Goal: Information Seeking & Learning: Learn about a topic

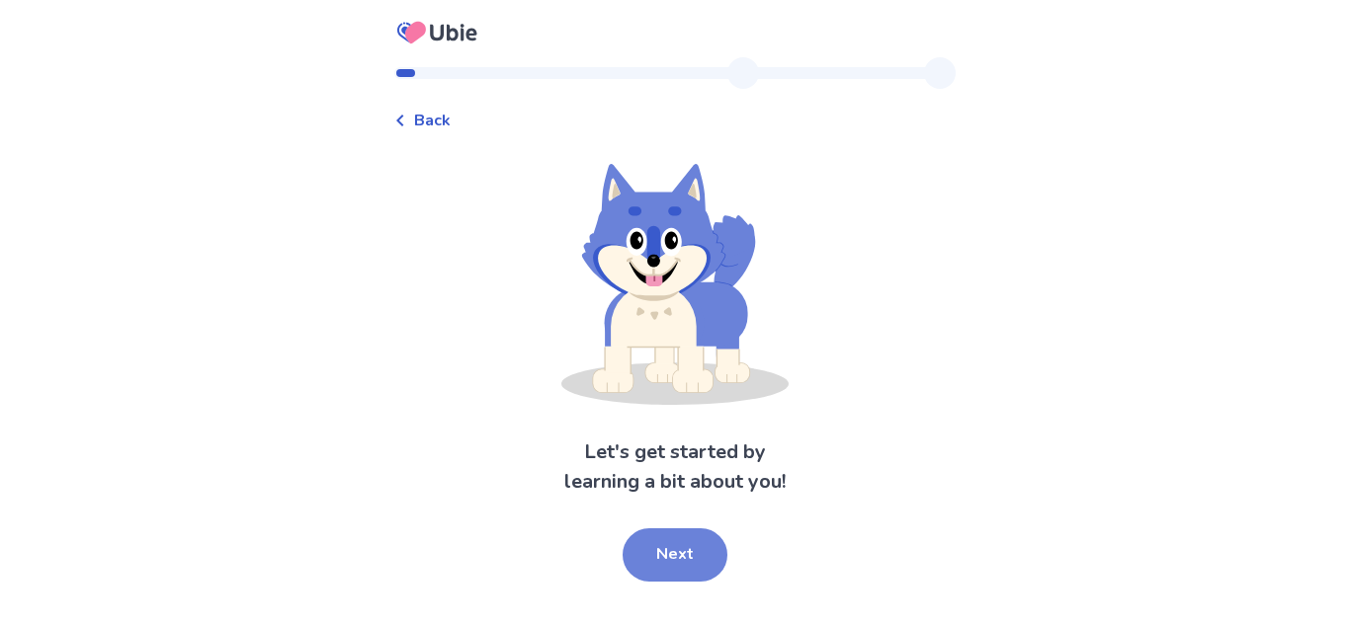
click at [653, 543] on button "Next" at bounding box center [674, 555] width 105 height 53
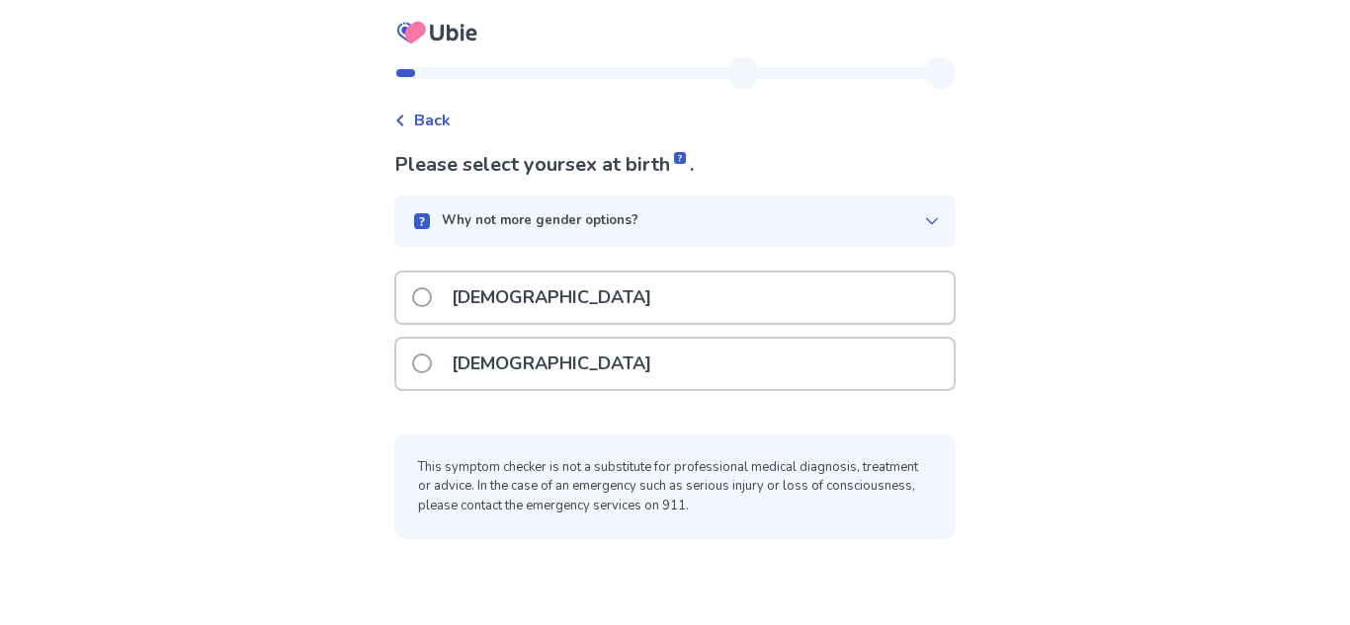
click at [616, 326] on div "[DEMOGRAPHIC_DATA]" at bounding box center [674, 304] width 561 height 66
click at [607, 286] on div "[DEMOGRAPHIC_DATA]" at bounding box center [674, 298] width 557 height 50
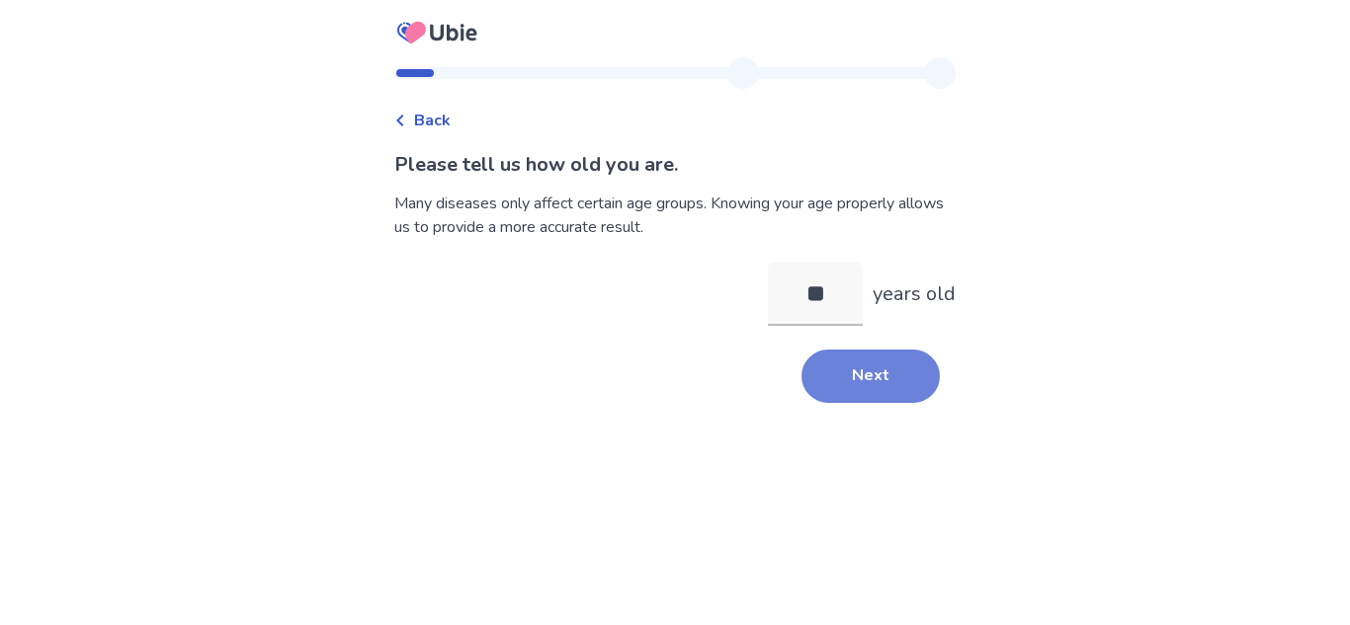
type input "**"
click at [847, 362] on button "Next" at bounding box center [870, 376] width 138 height 53
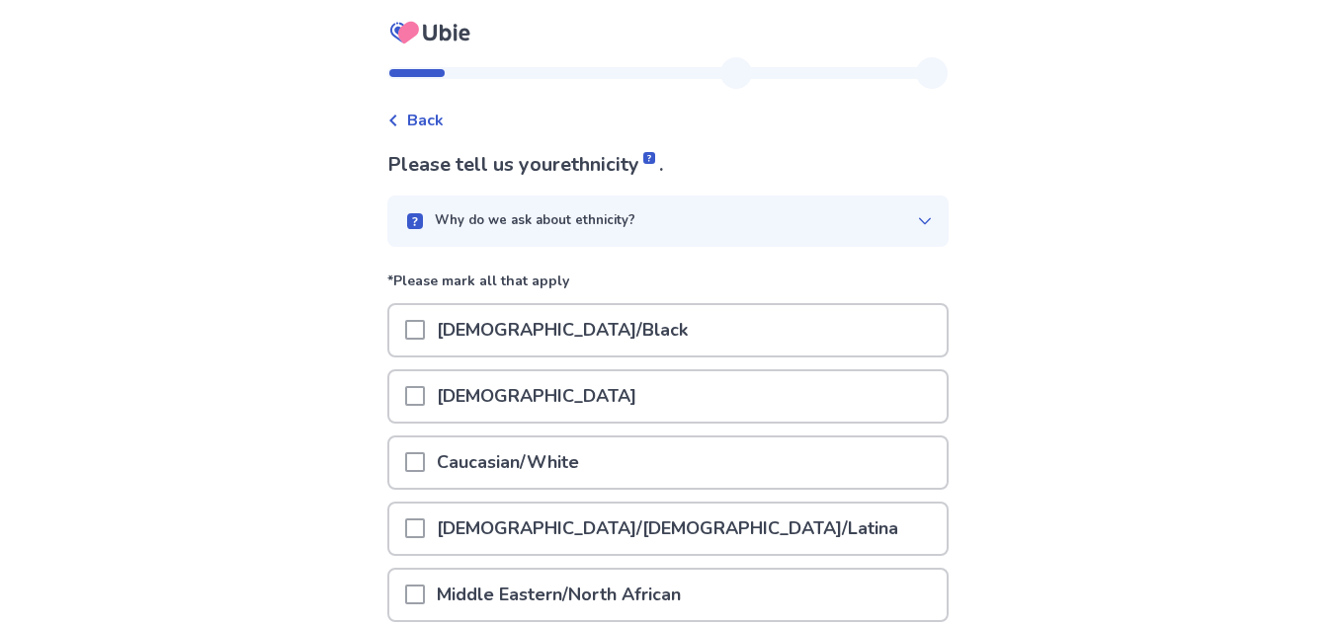
click at [706, 343] on div "African American/Black" at bounding box center [667, 330] width 557 height 50
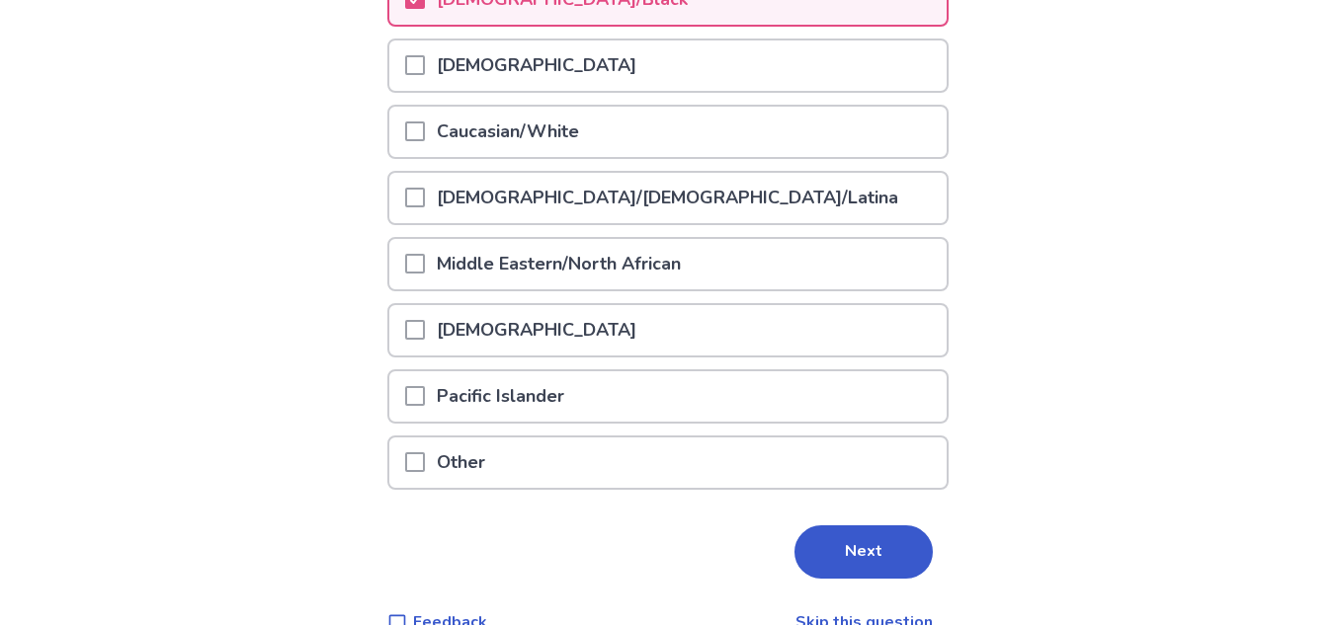
scroll to position [333, 0]
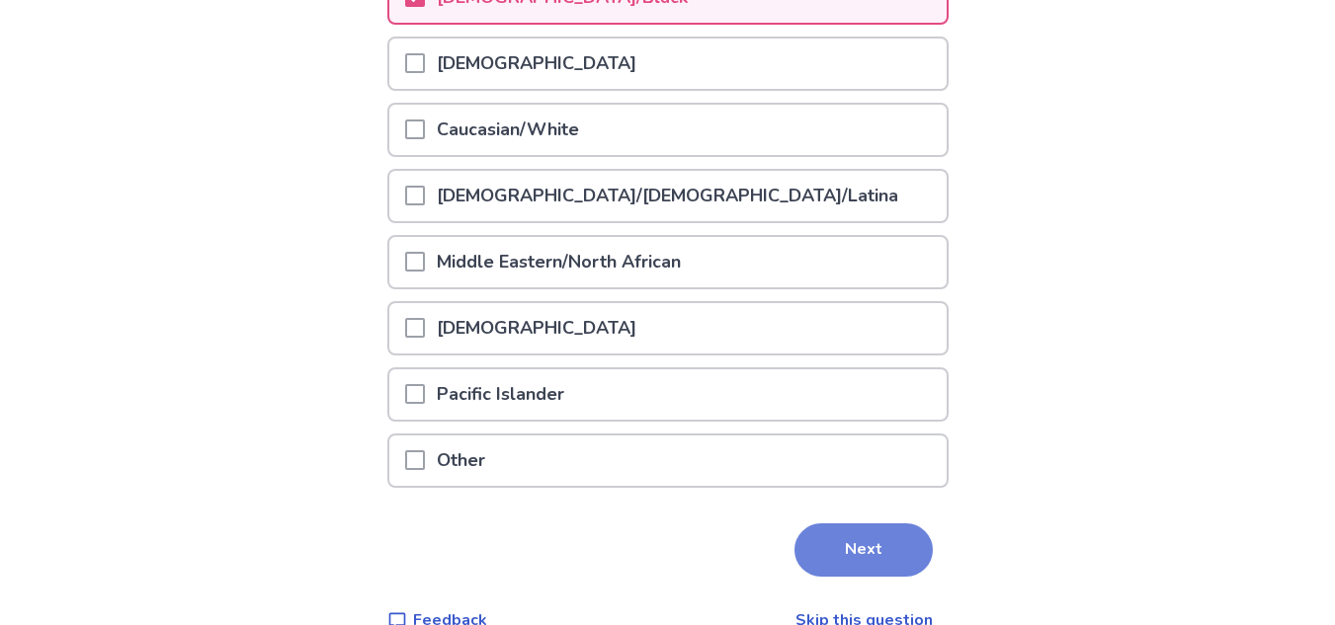
click at [858, 571] on button "Next" at bounding box center [863, 550] width 138 height 53
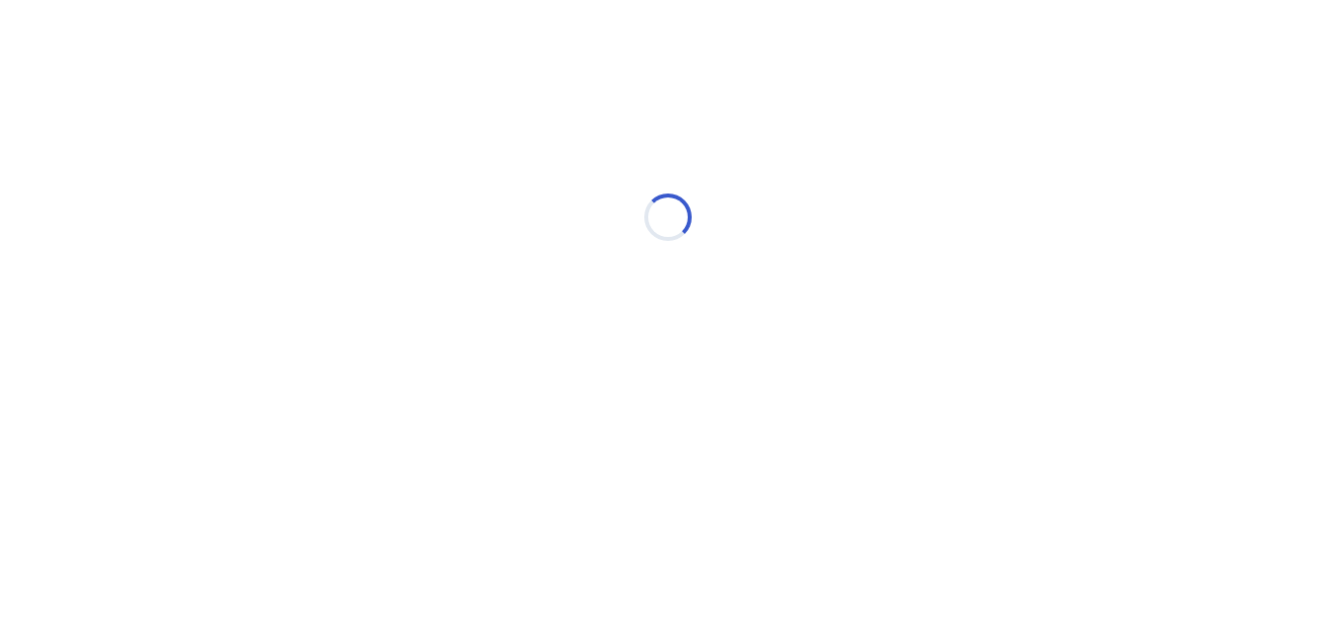
scroll to position [0, 0]
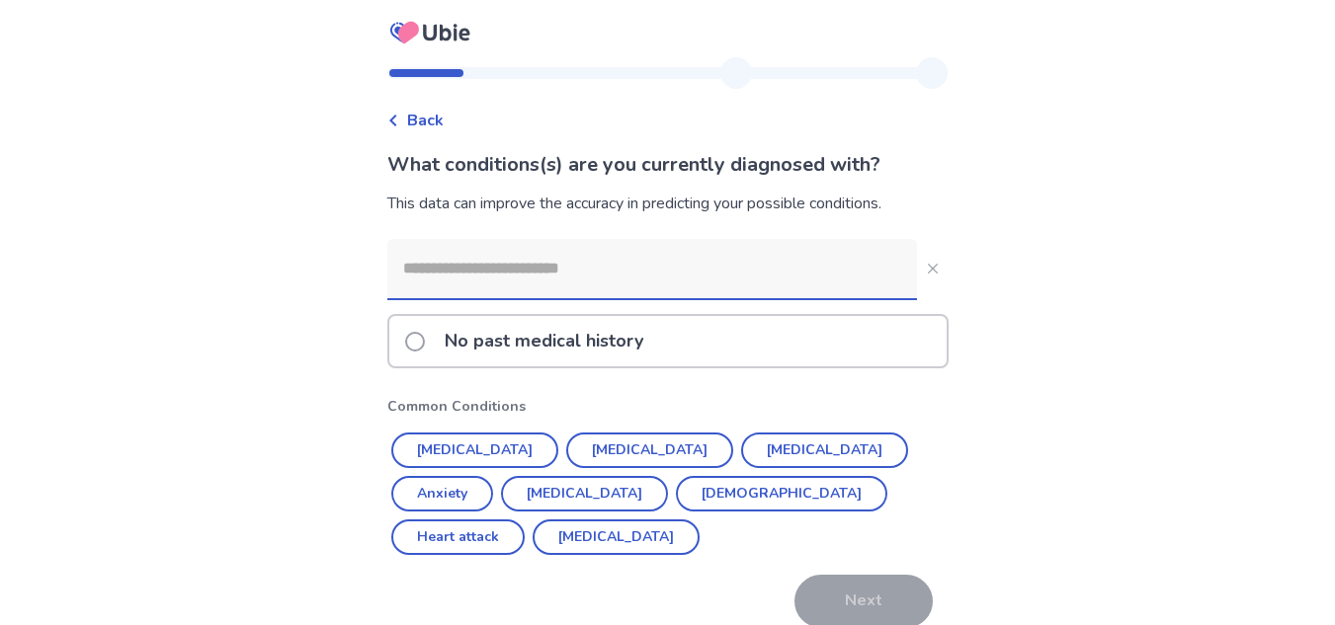
click at [556, 362] on p "No past medical history" at bounding box center [544, 341] width 222 height 50
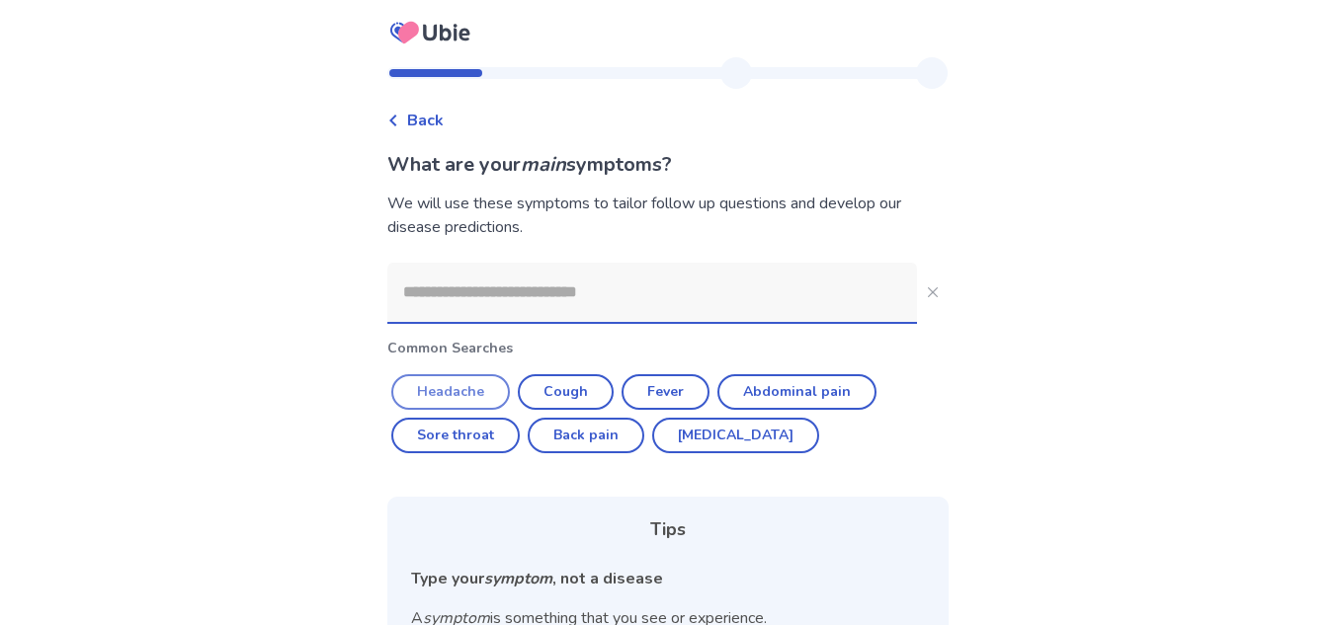
click at [492, 395] on button "Headache" at bounding box center [450, 392] width 119 height 36
type input "********"
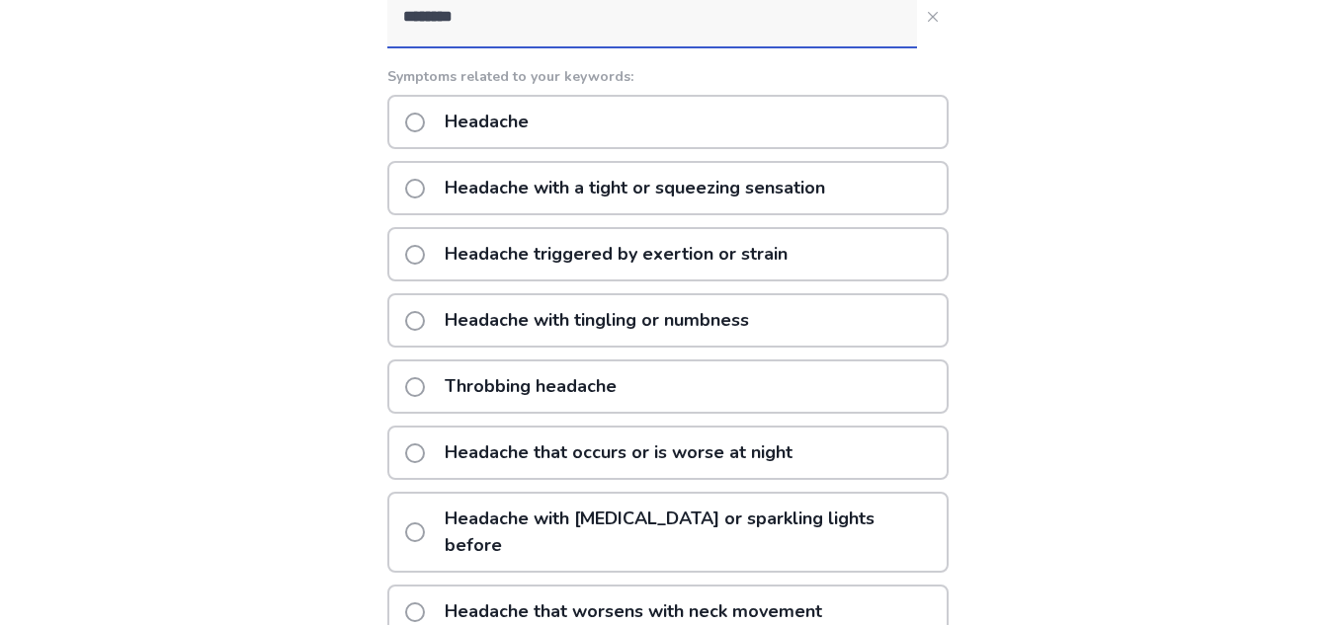
scroll to position [280, 0]
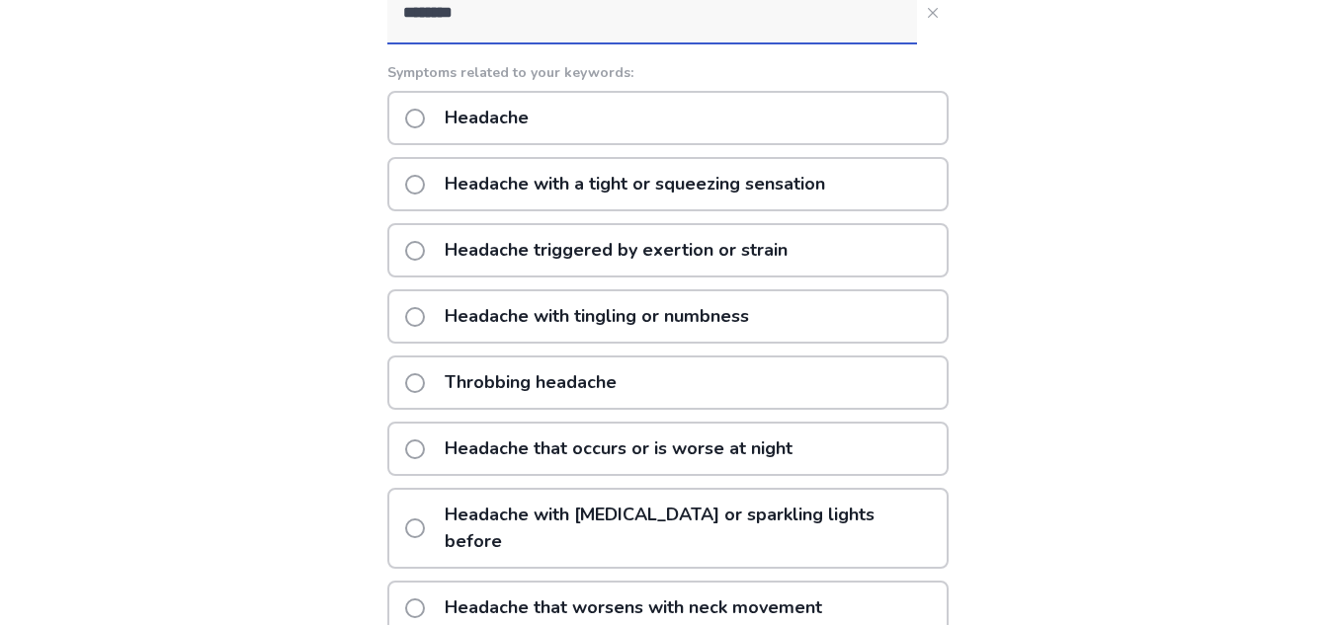
click at [760, 262] on p "Headache triggered by exertion or strain" at bounding box center [616, 250] width 367 height 50
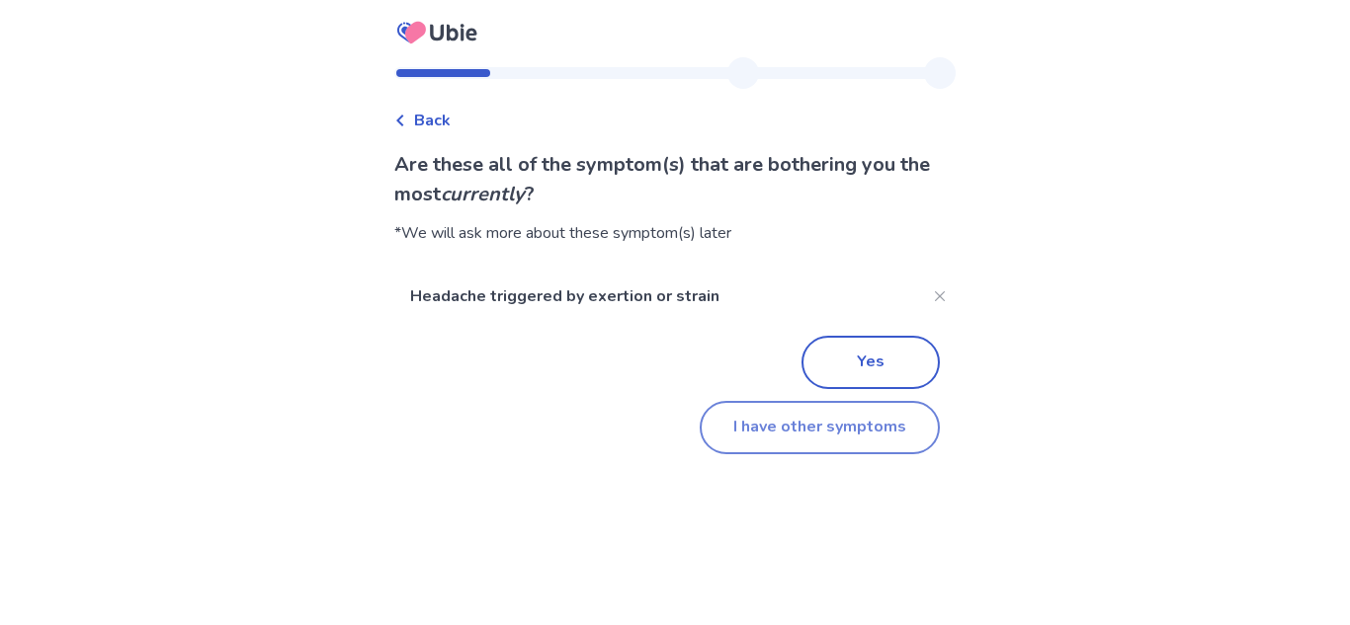
click at [865, 412] on button "I have other symptoms" at bounding box center [819, 427] width 240 height 53
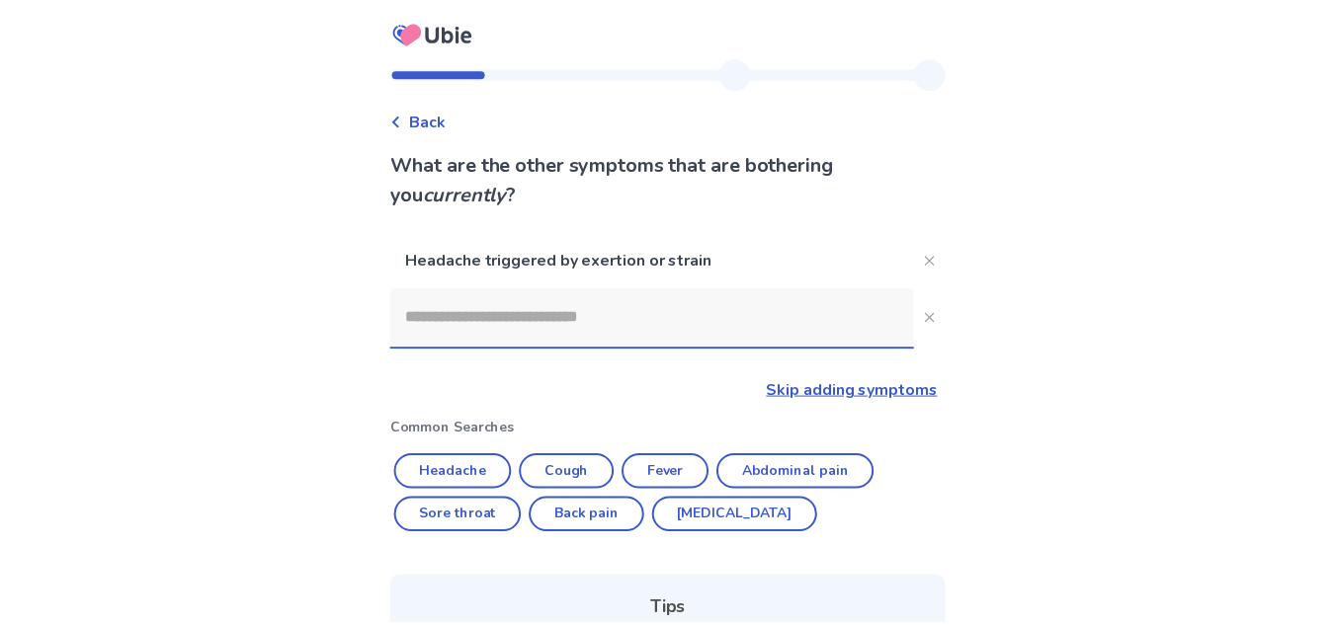
scroll to position [280, 0]
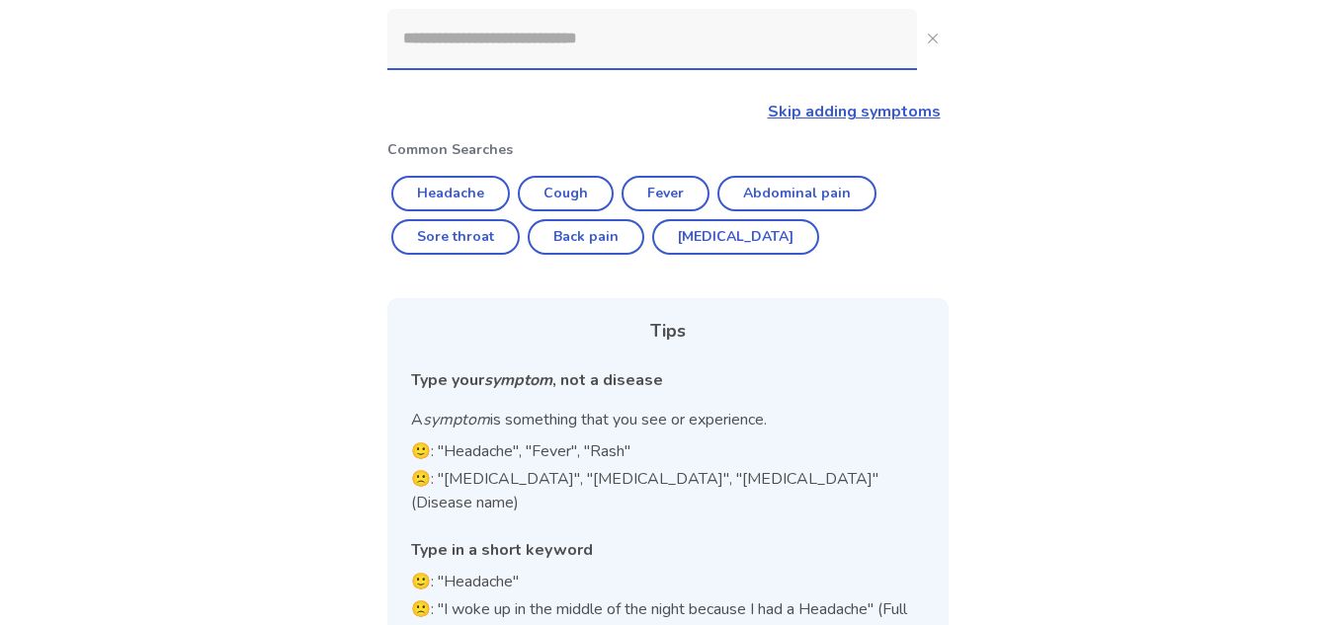
click at [738, 59] on input at bounding box center [652, 38] width 530 height 59
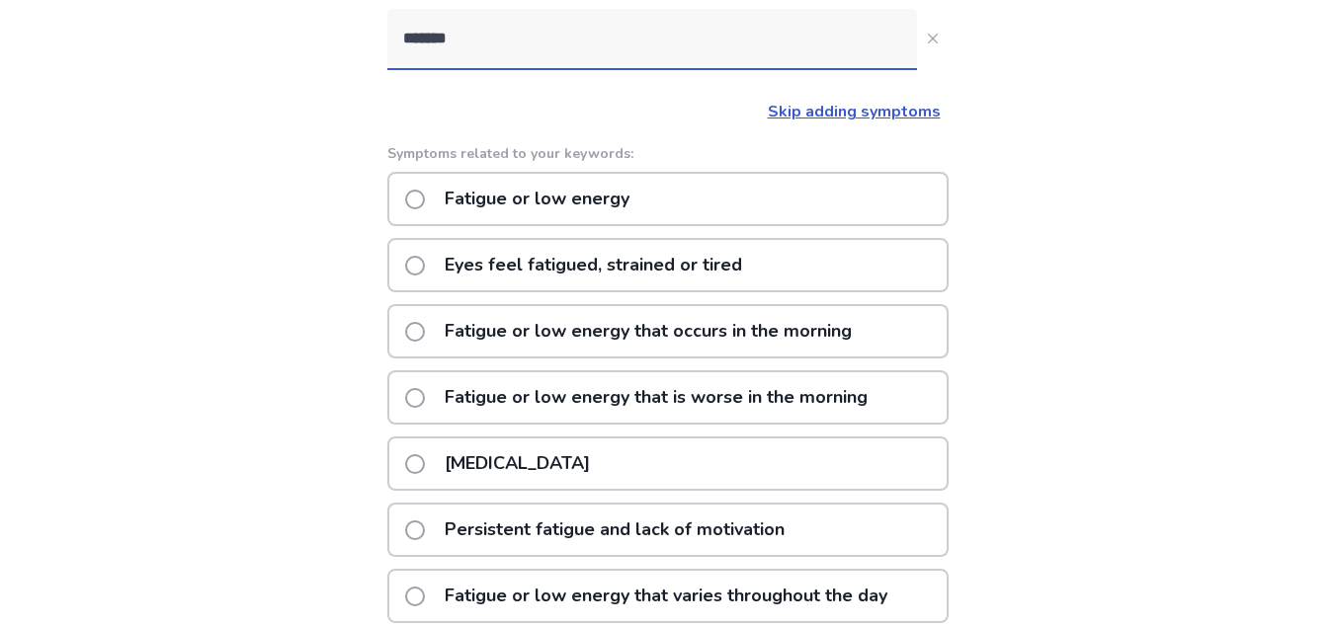
type input "*******"
click at [649, 184] on div "Fatigue or low energy" at bounding box center [667, 199] width 561 height 54
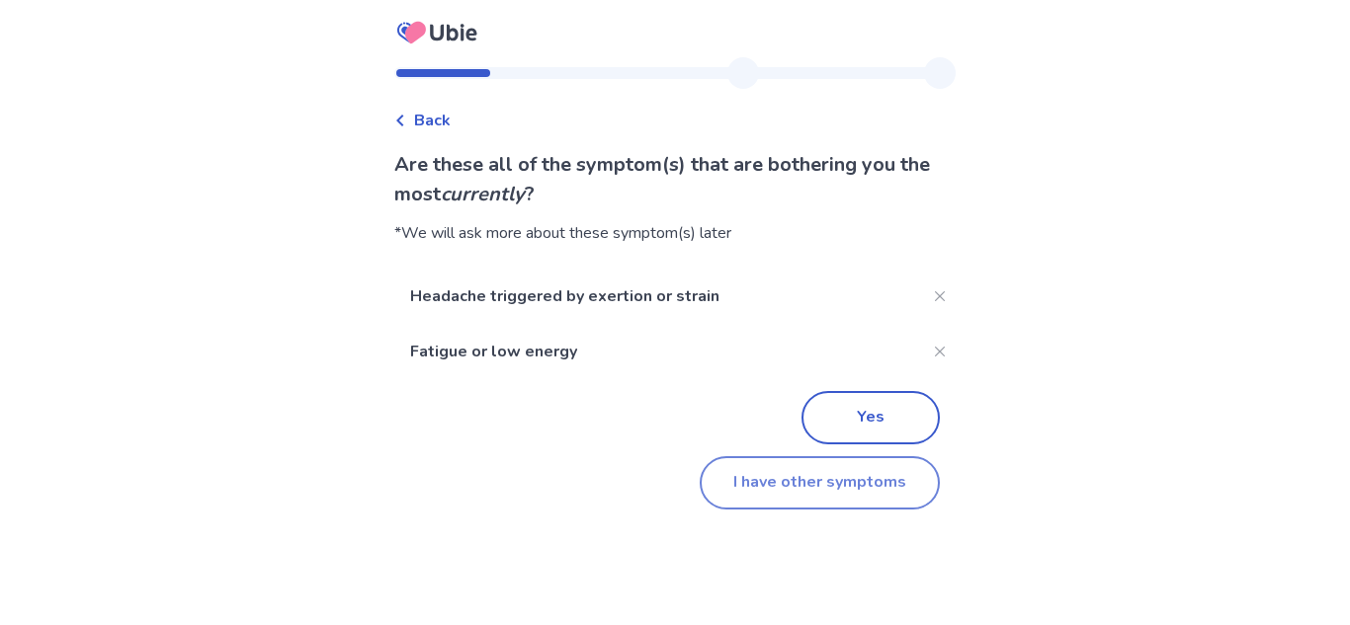
click at [854, 465] on button "I have other symptoms" at bounding box center [819, 482] width 240 height 53
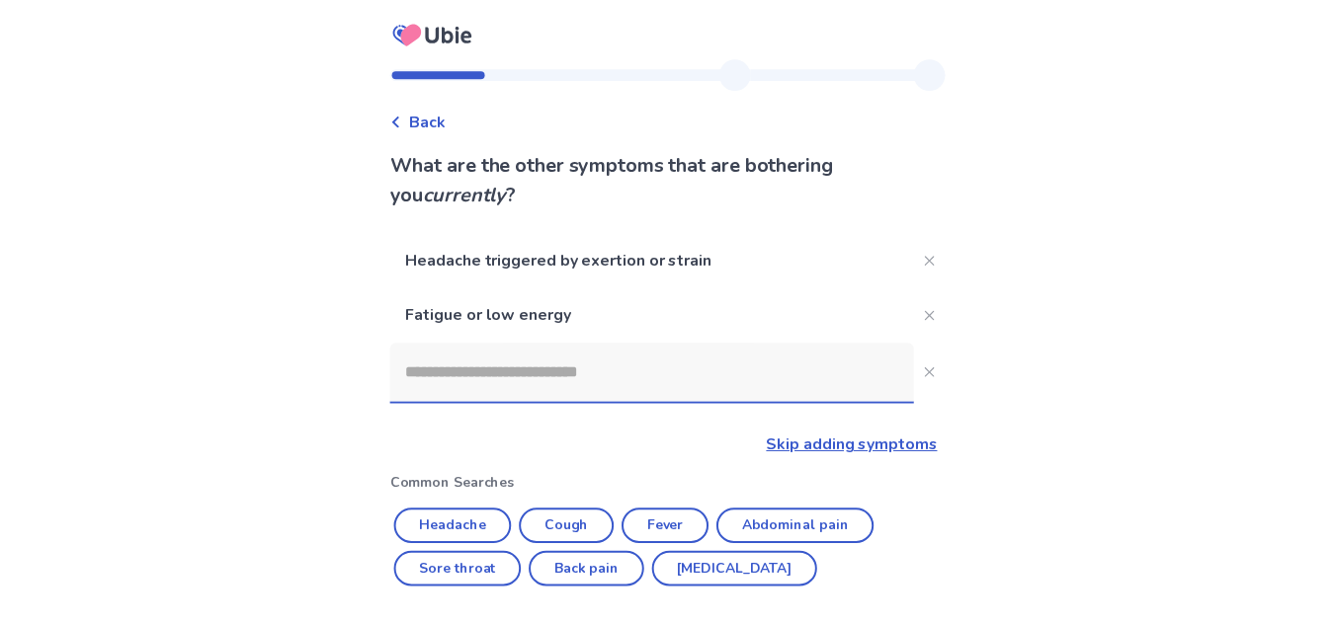
scroll to position [280, 0]
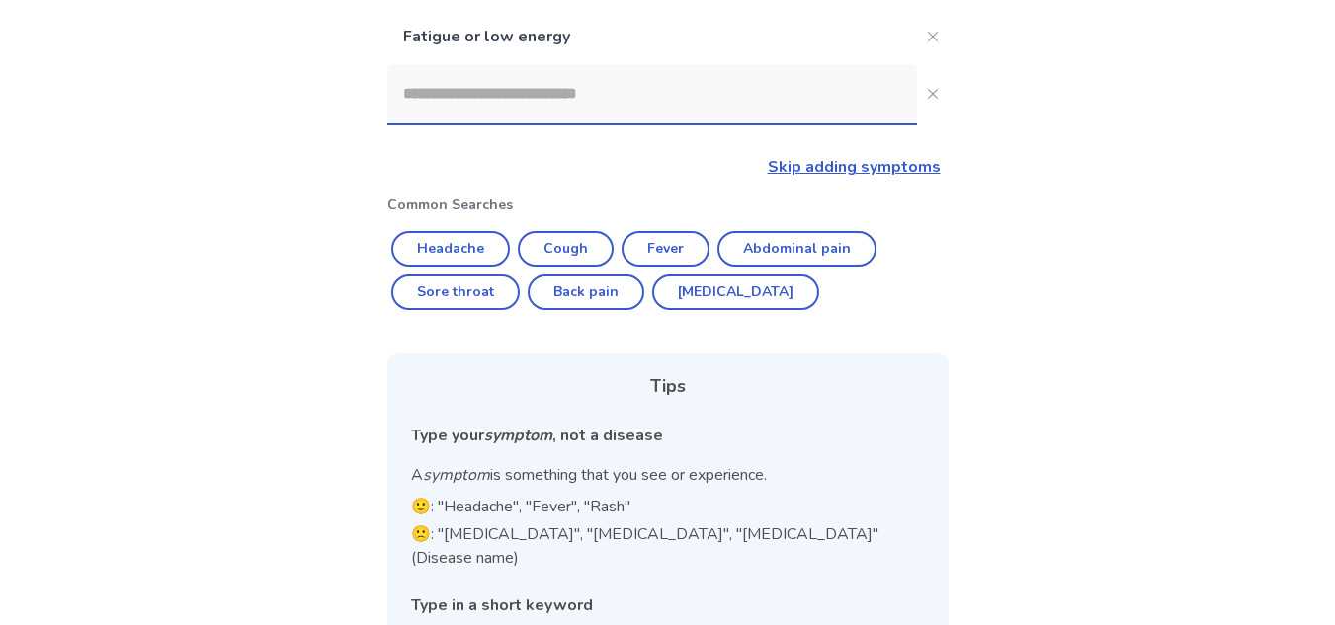
click at [776, 78] on input at bounding box center [652, 93] width 530 height 59
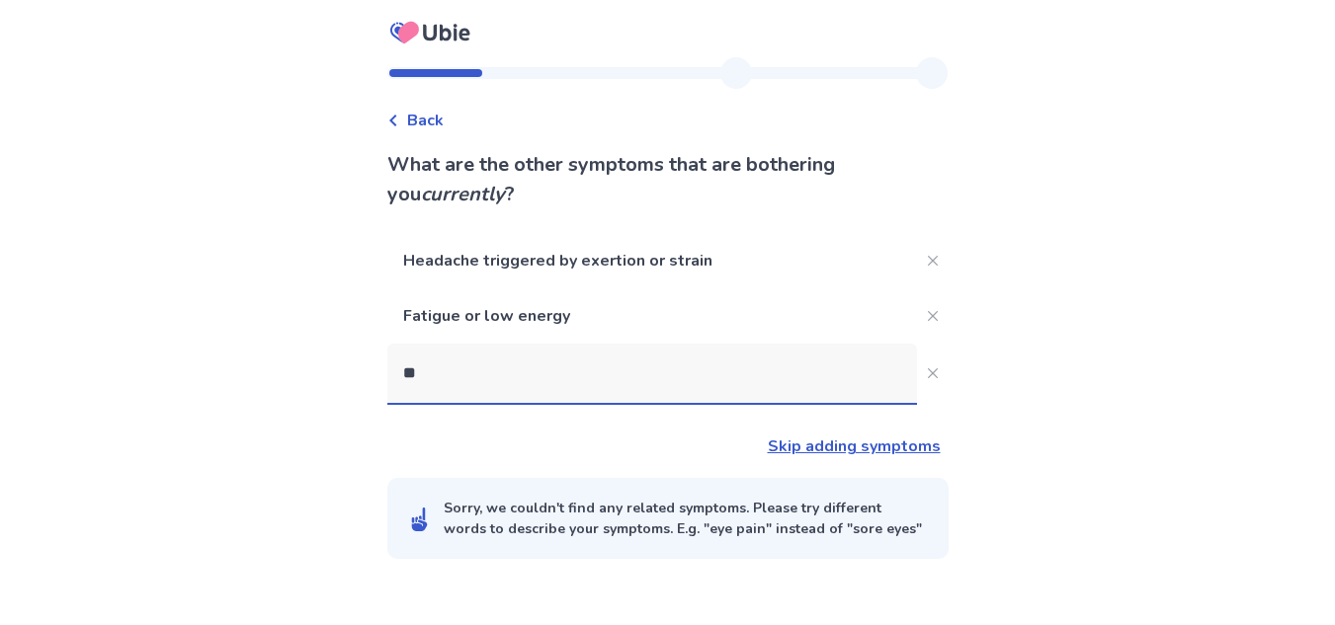
scroll to position [0, 0]
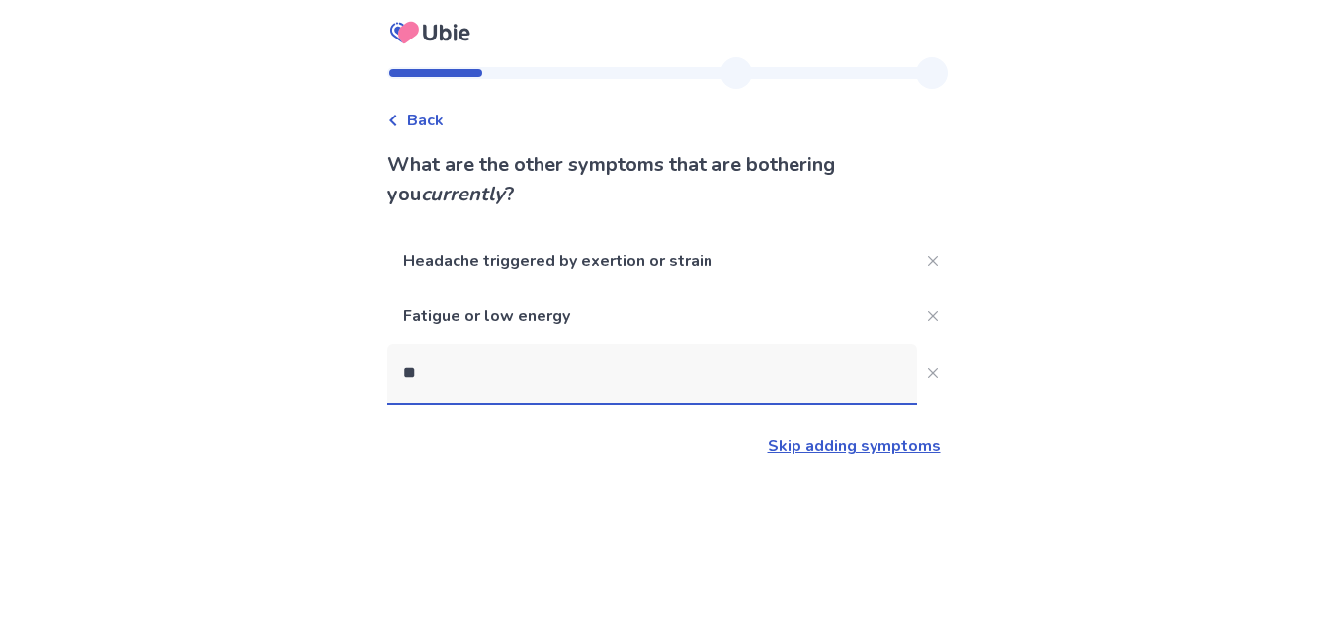
type input "*"
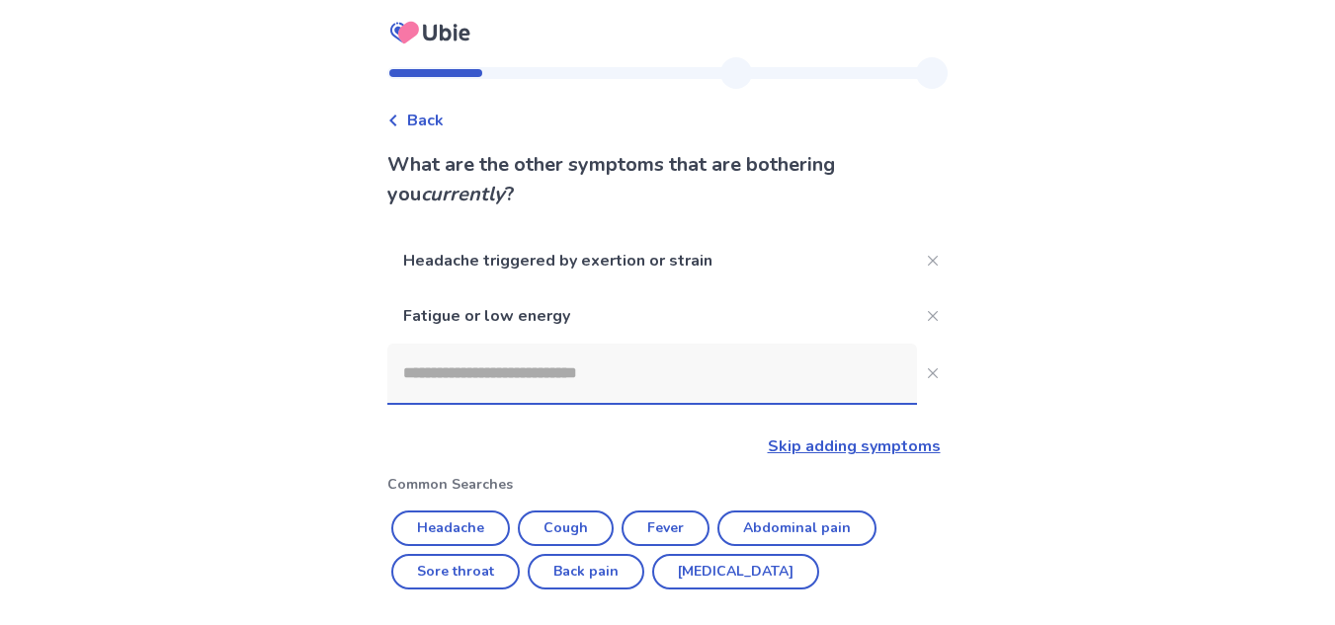
click at [715, 377] on input at bounding box center [652, 373] width 530 height 59
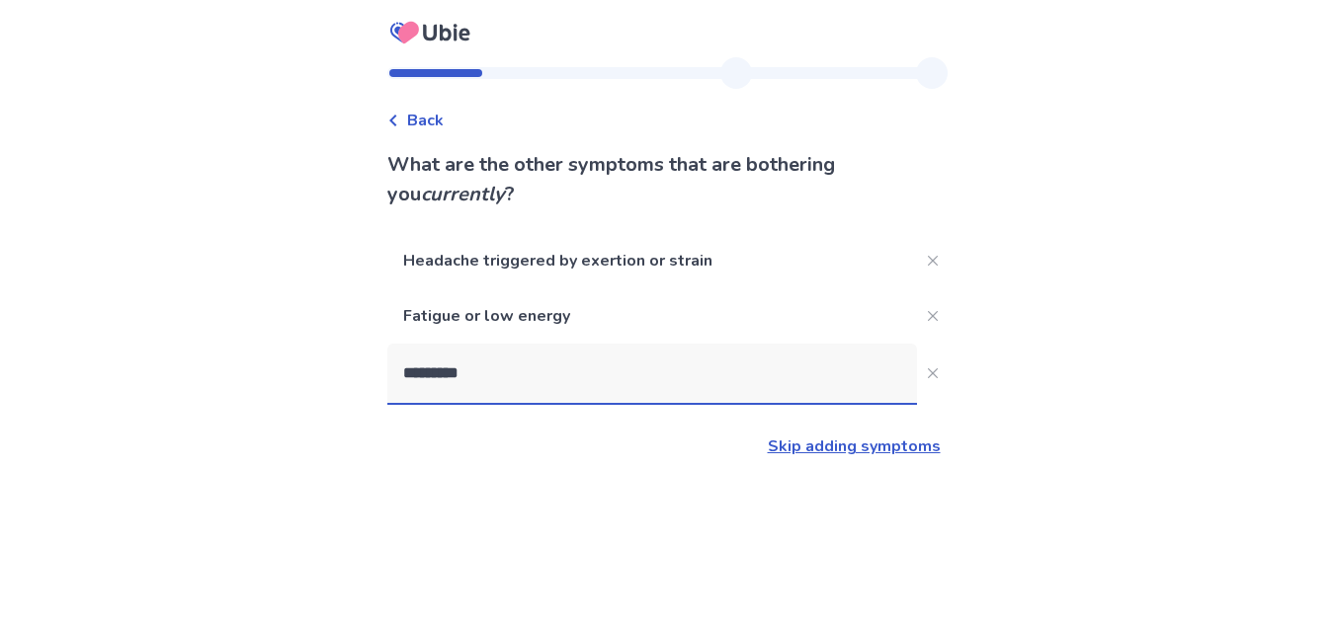
type input "**********"
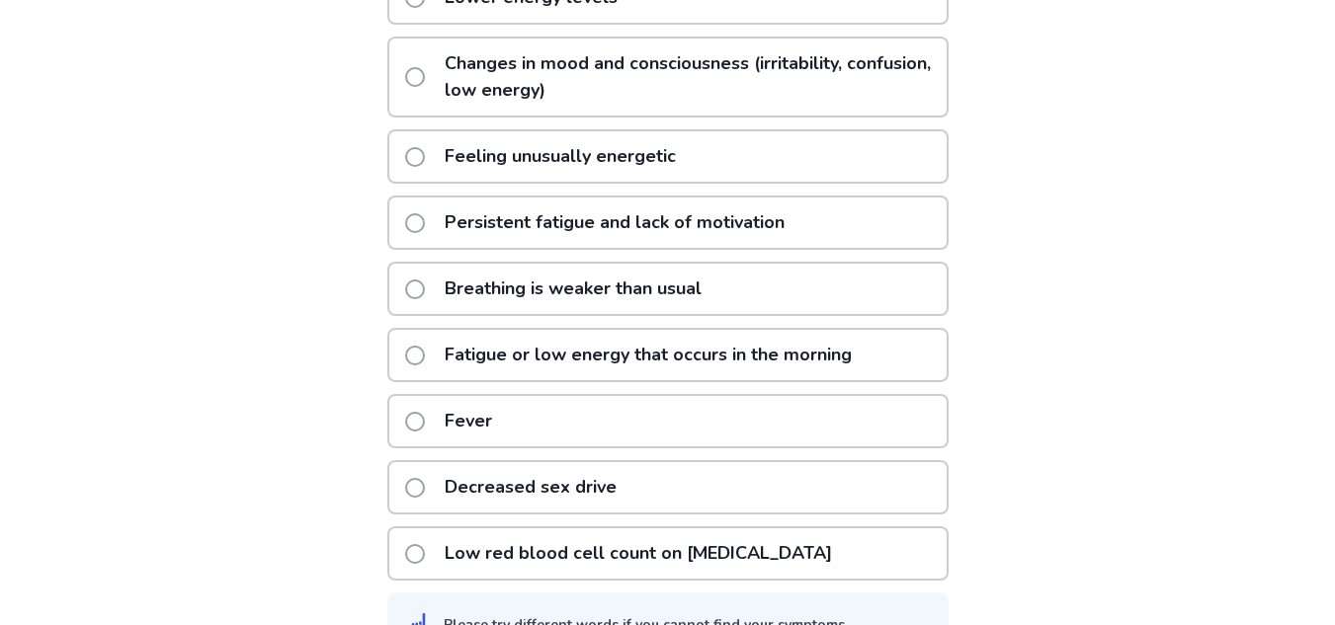
scroll to position [538, 0]
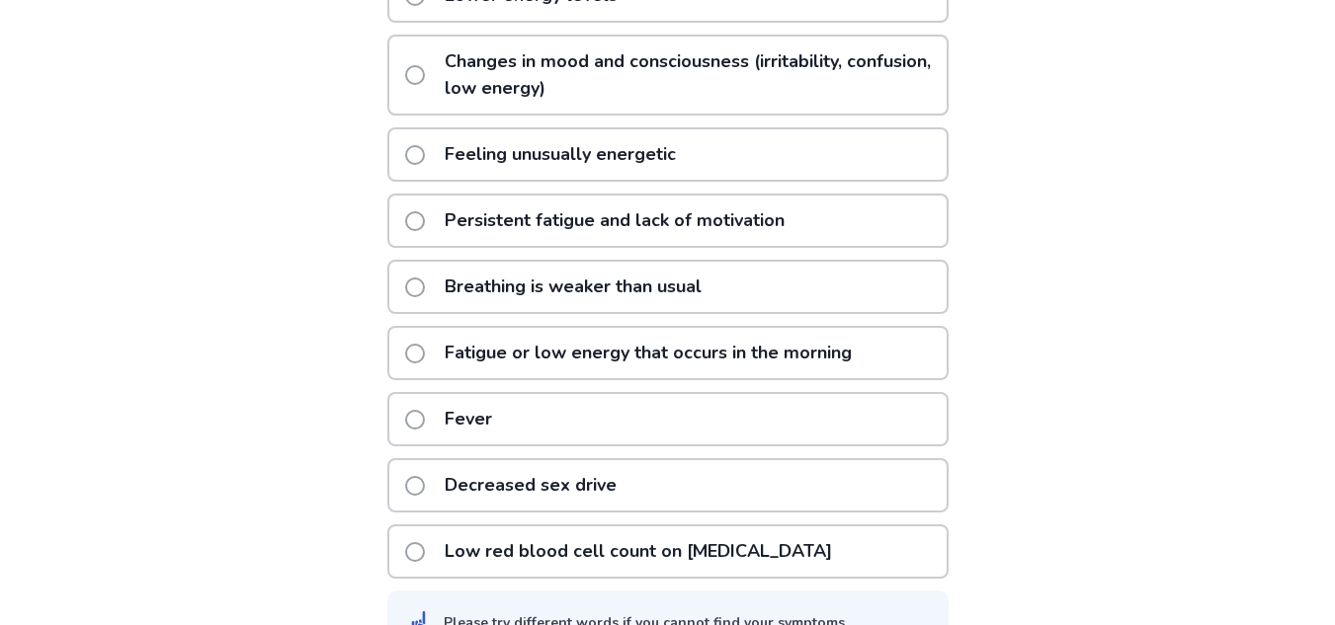
click at [794, 343] on p "Fatigue or low energy that occurs in the morning" at bounding box center [648, 353] width 431 height 50
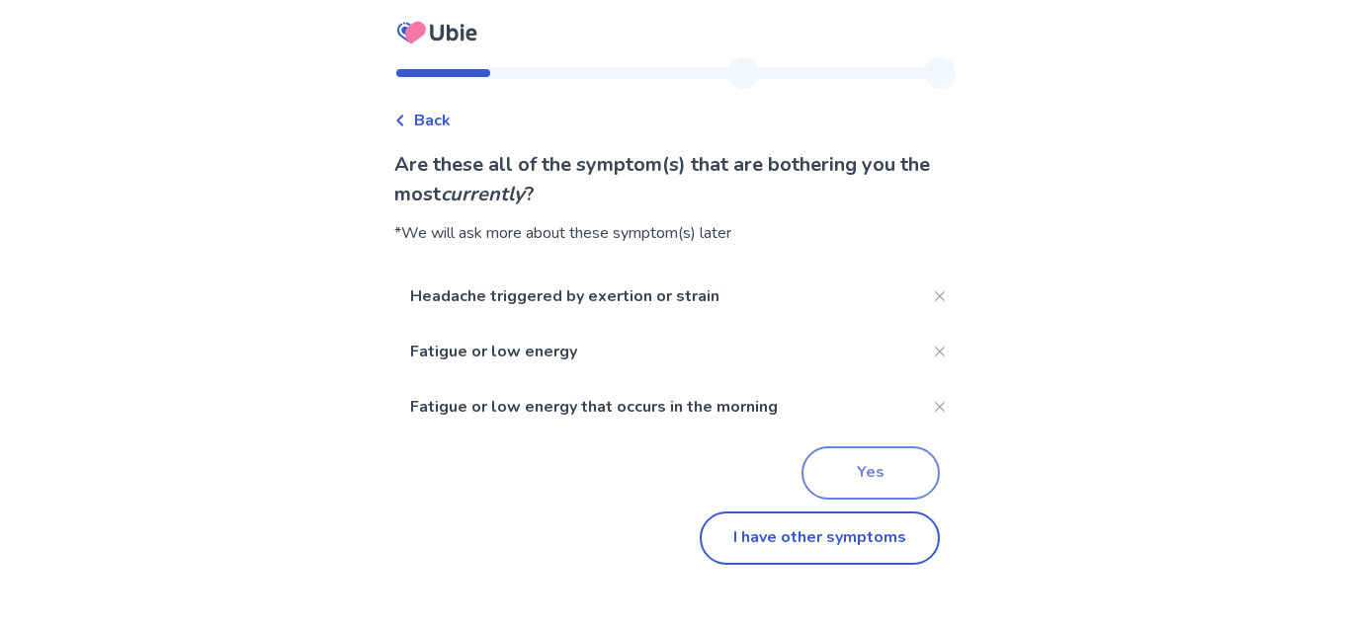
click at [901, 488] on button "Yes" at bounding box center [870, 473] width 138 height 53
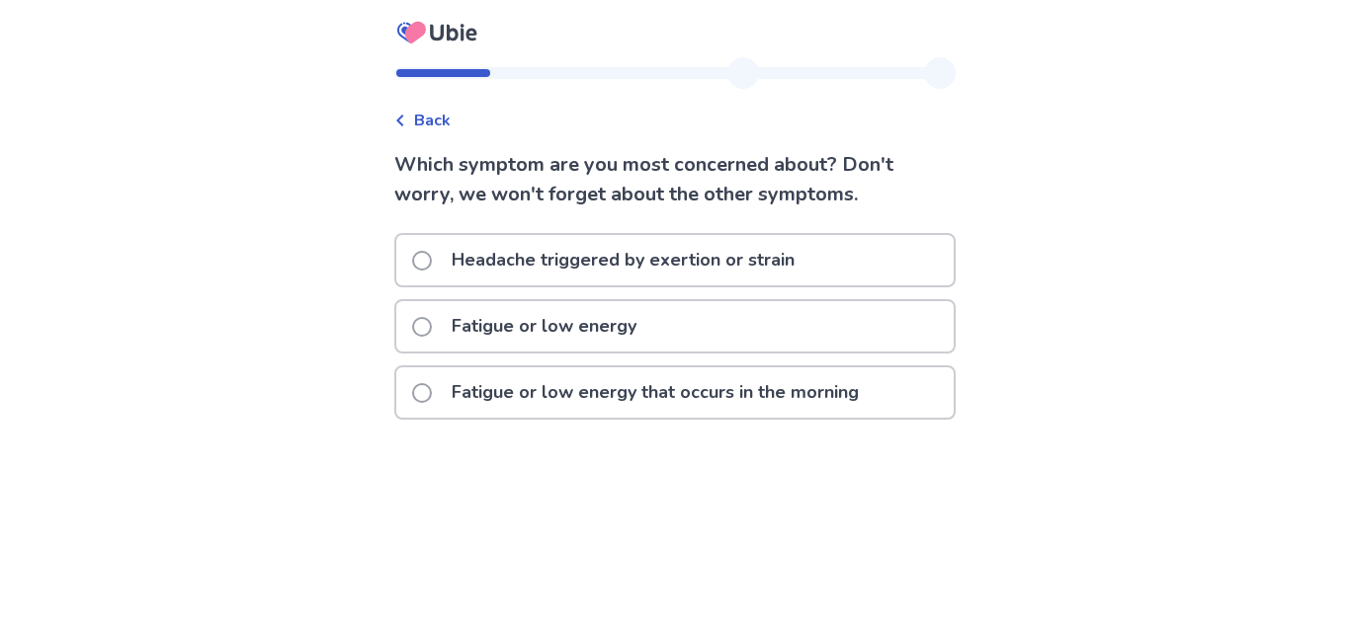
click at [712, 325] on div "Fatigue or low energy" at bounding box center [674, 326] width 557 height 50
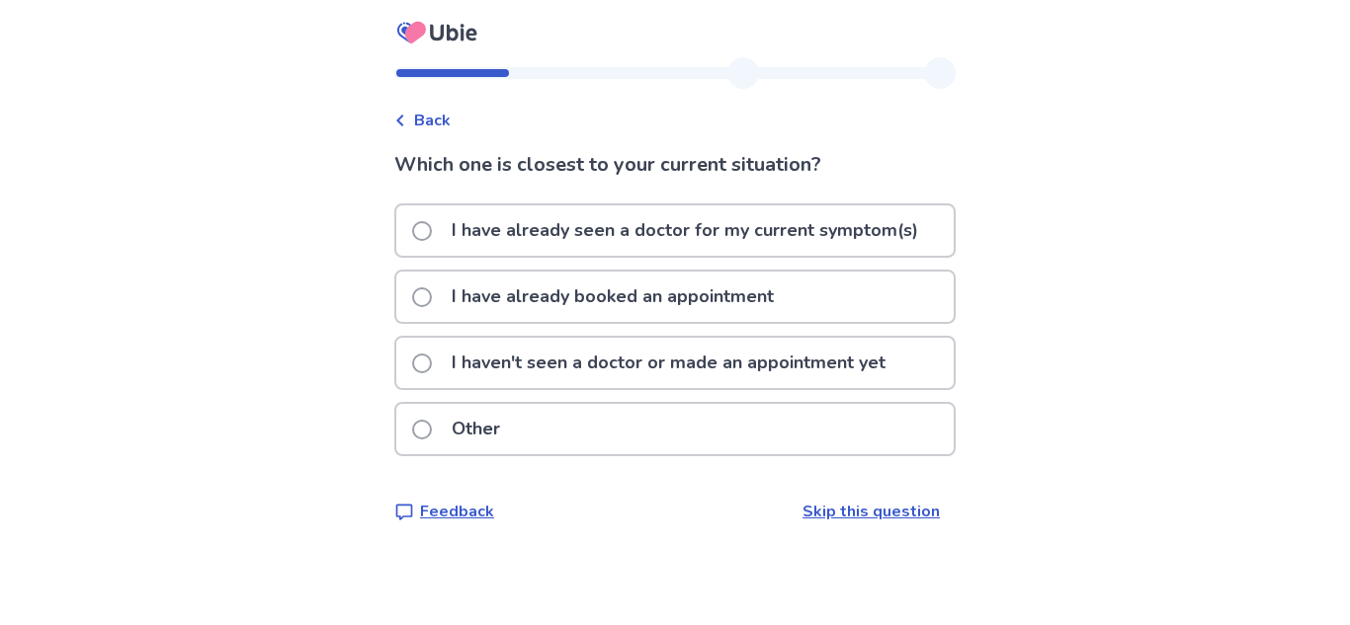
click at [669, 237] on p "I have already seen a doctor for my current symptom(s)" at bounding box center [685, 230] width 490 height 50
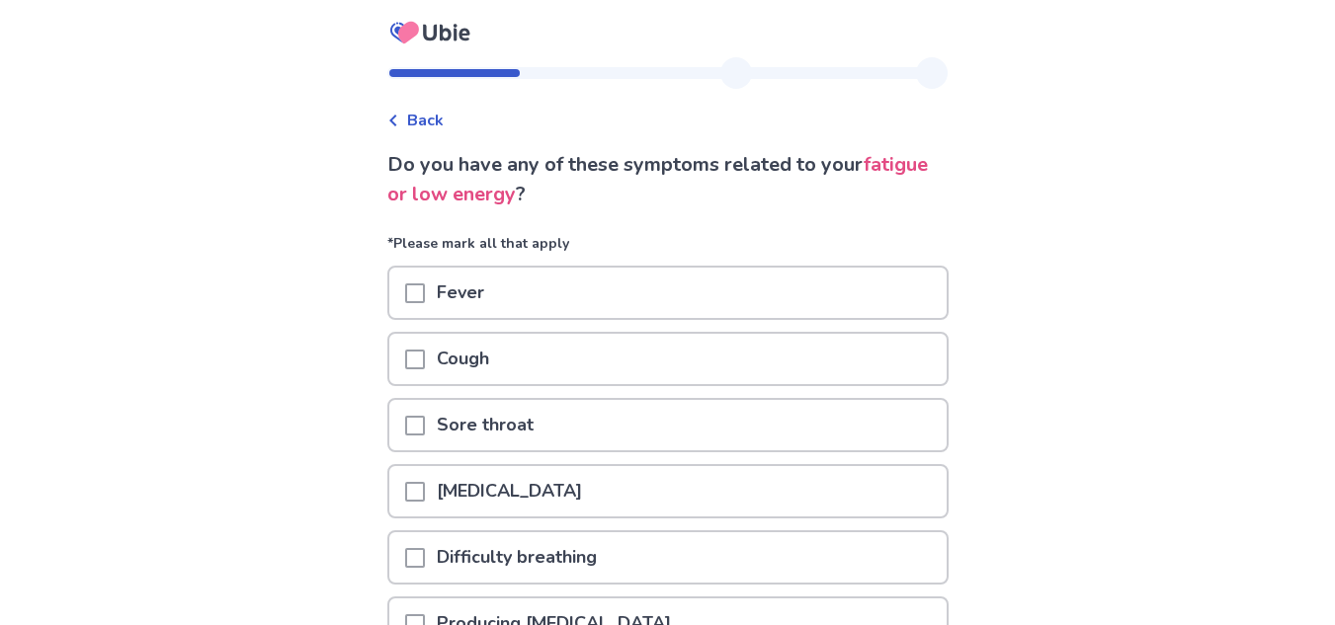
click at [267, 185] on div "Back Do you have any of these symptoms related to your fatigue or low energy ? …" at bounding box center [667, 546] width 1335 height 1092
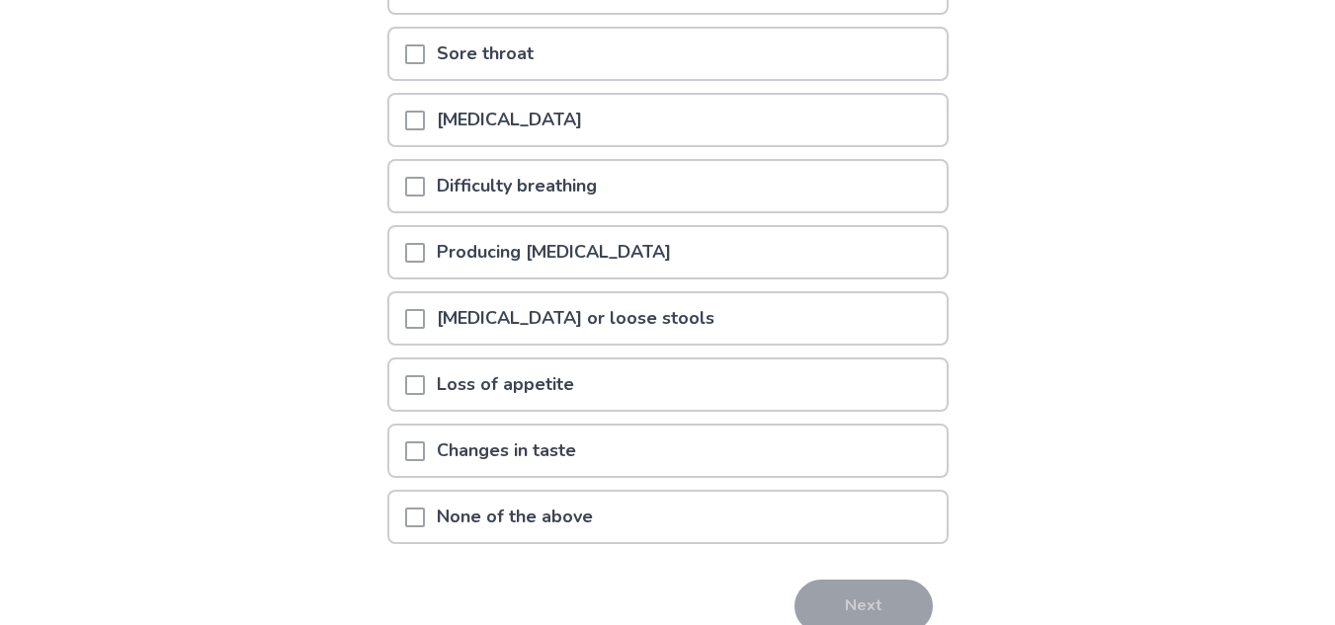
scroll to position [395, 0]
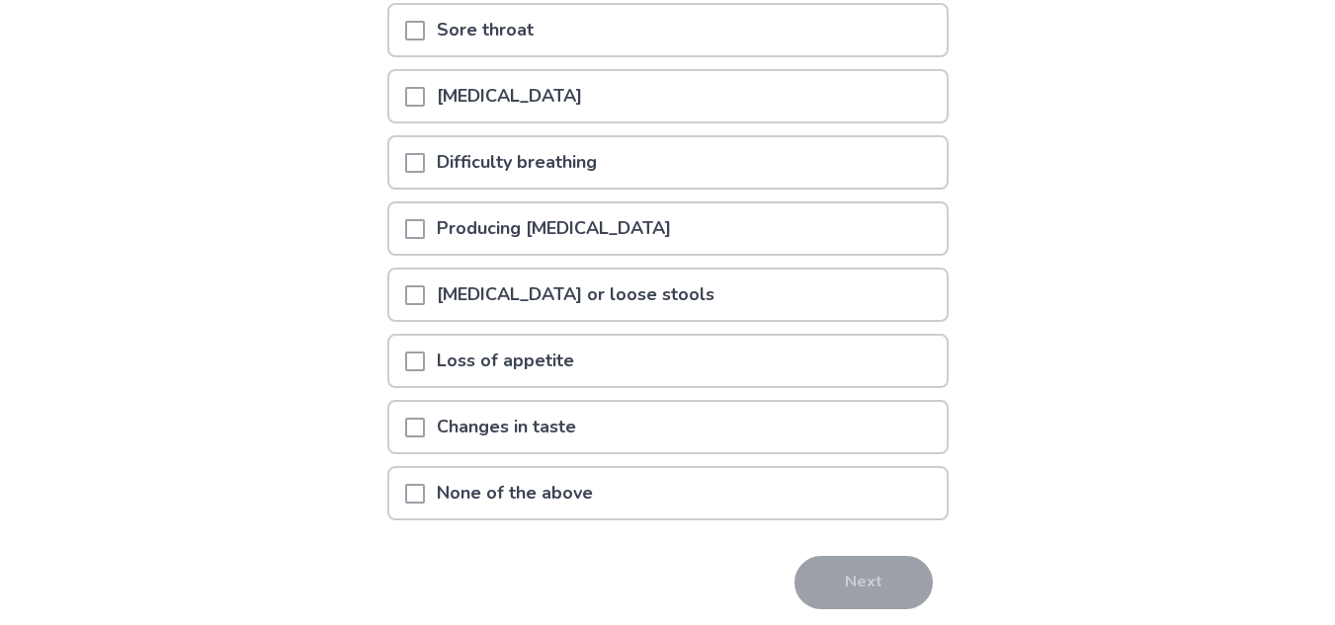
click at [735, 499] on div "None of the above" at bounding box center [667, 493] width 557 height 50
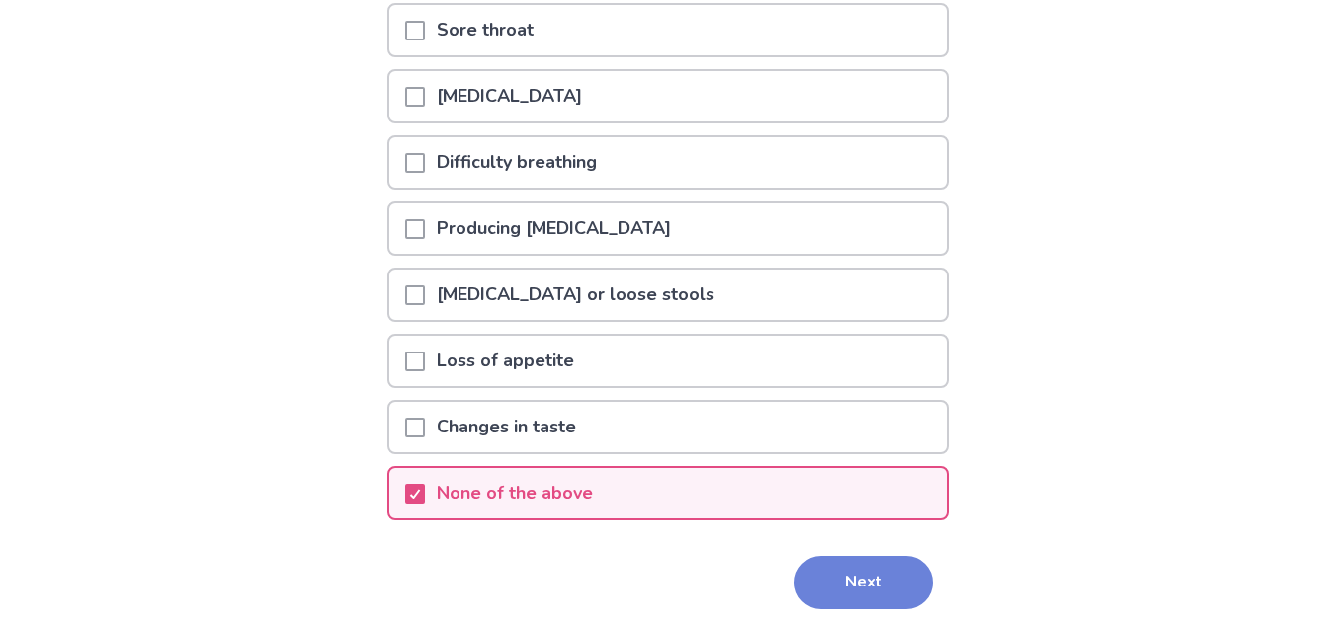
click at [795, 589] on button "Next" at bounding box center [863, 582] width 138 height 53
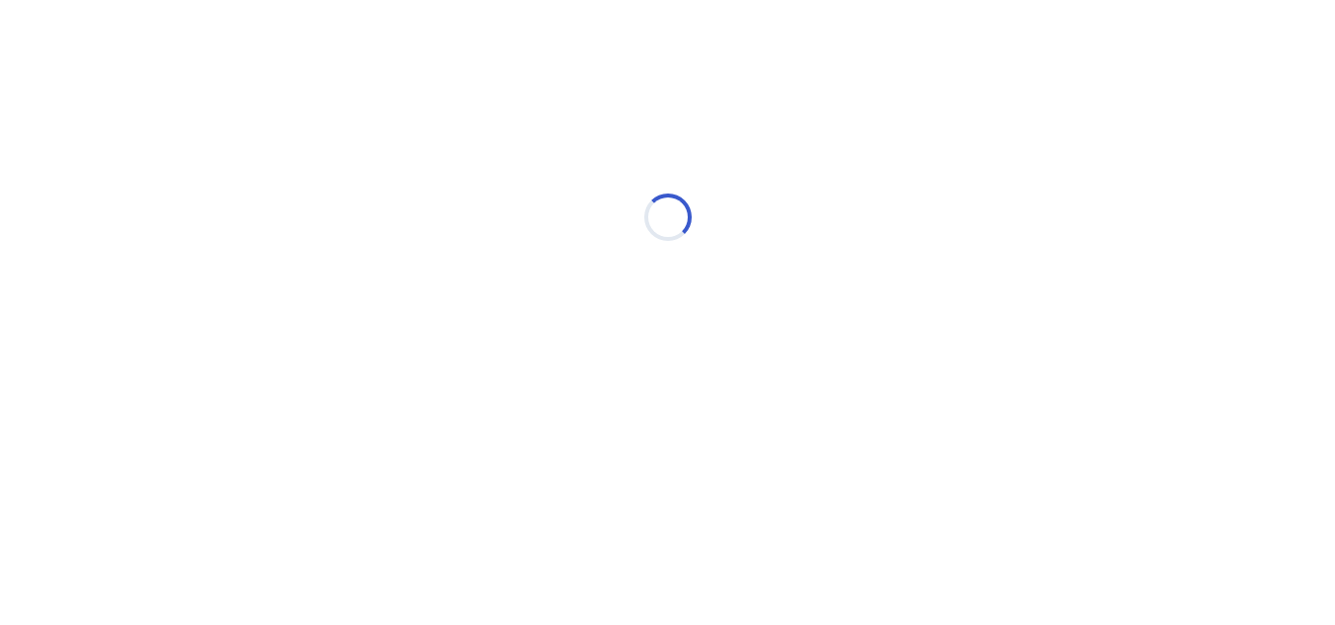
scroll to position [0, 0]
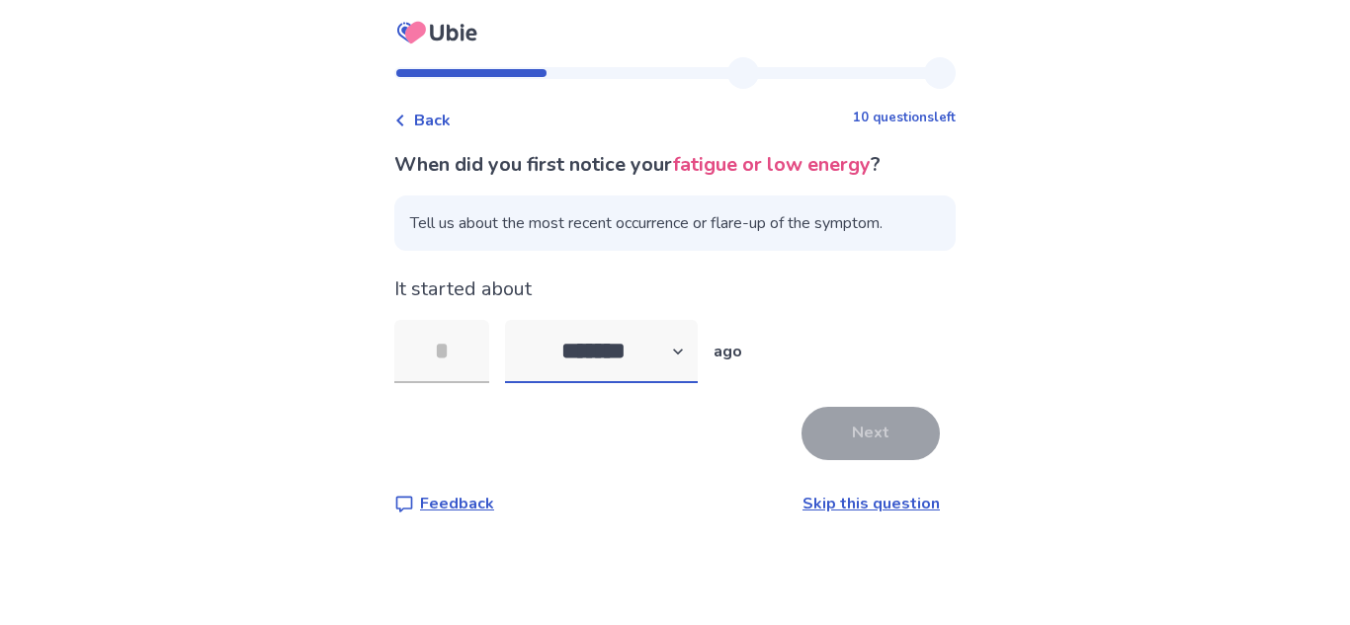
click at [636, 361] on select "******* ****** ******* ******** *******" at bounding box center [601, 351] width 193 height 63
select select "*"
click at [517, 320] on select "******* ****** ******* ******** *******" at bounding box center [601, 351] width 193 height 63
click at [464, 375] on input "tel" at bounding box center [441, 351] width 95 height 63
type input "*"
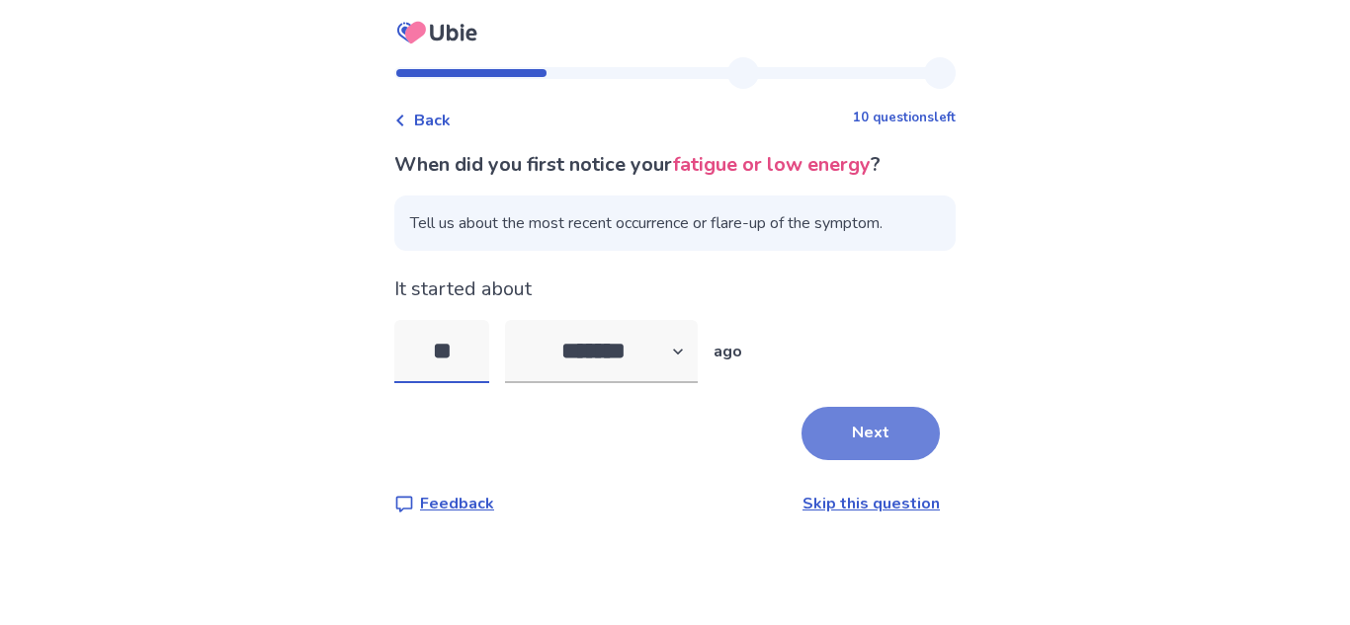
type input "**"
click at [807, 443] on button "Next" at bounding box center [870, 433] width 138 height 53
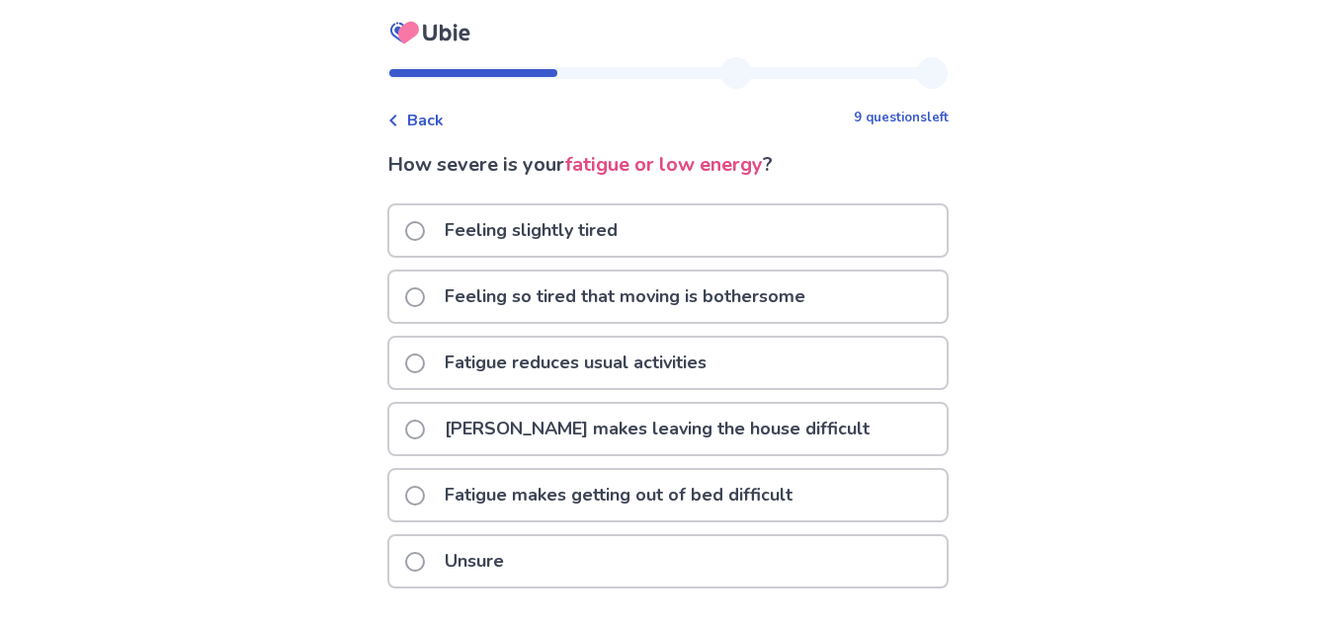
click at [708, 354] on p "Fatigue reduces usual activities" at bounding box center [576, 363] width 286 height 50
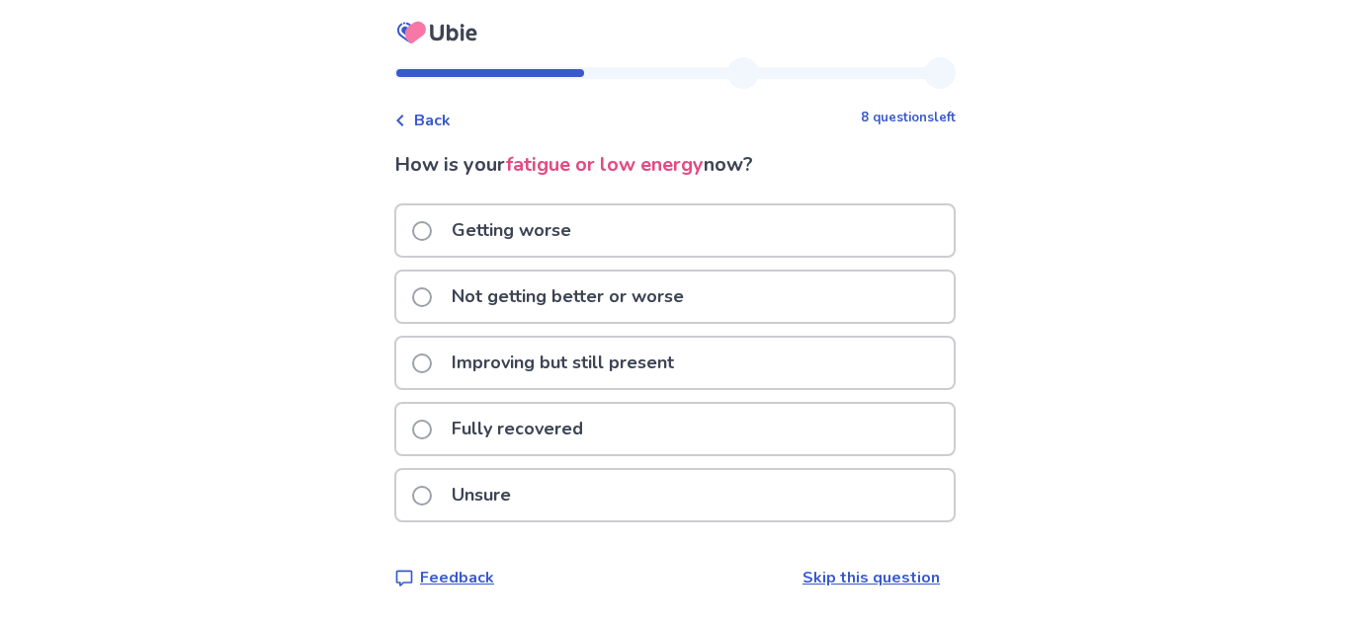
click at [674, 302] on p "Not getting better or worse" at bounding box center [568, 297] width 256 height 50
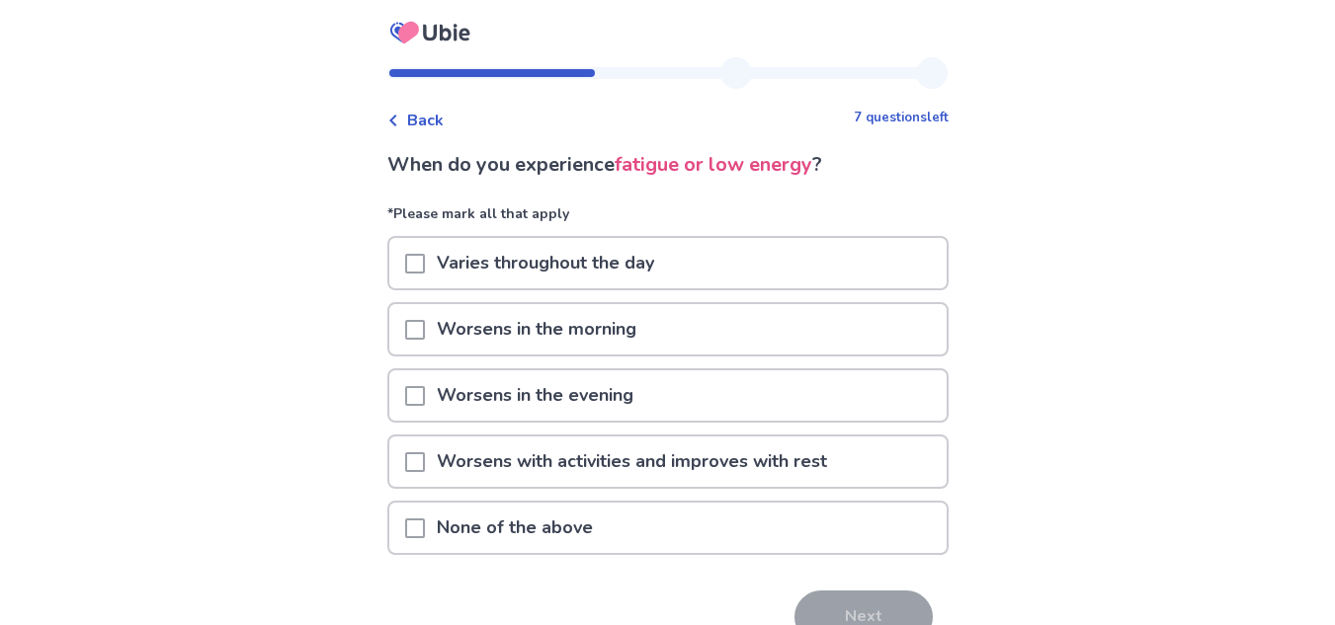
click at [663, 320] on div "Worsens in the morning" at bounding box center [667, 329] width 557 height 50
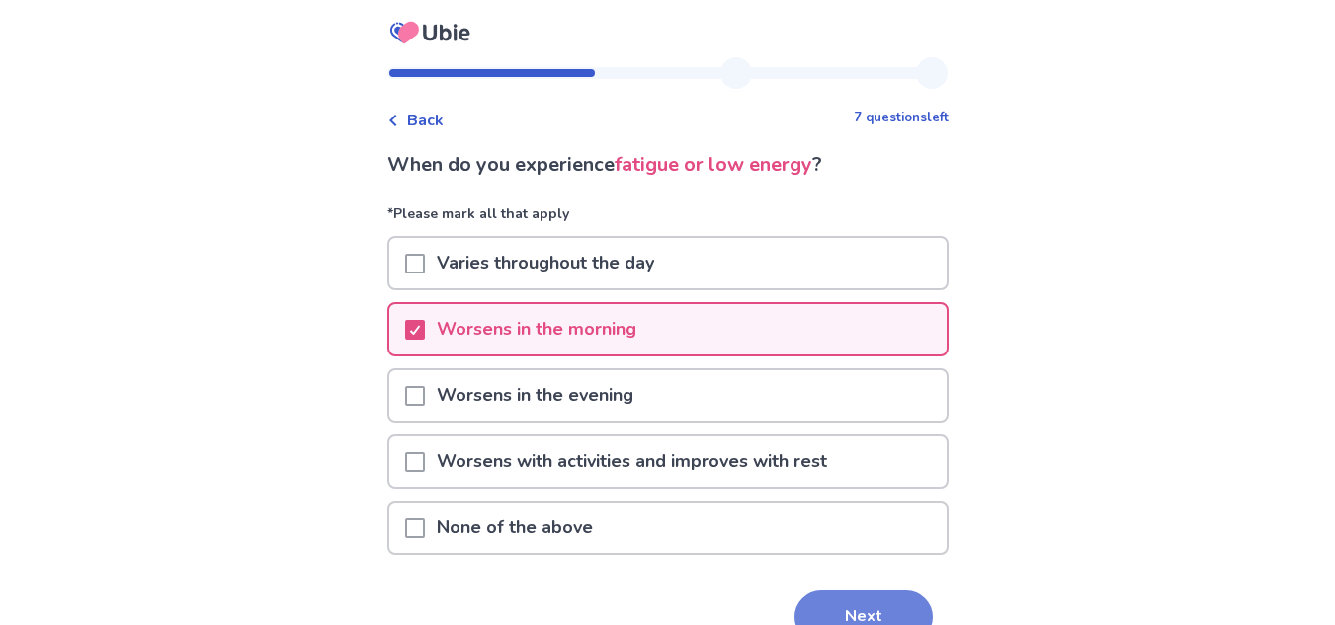
click at [832, 598] on button "Next" at bounding box center [863, 617] width 138 height 53
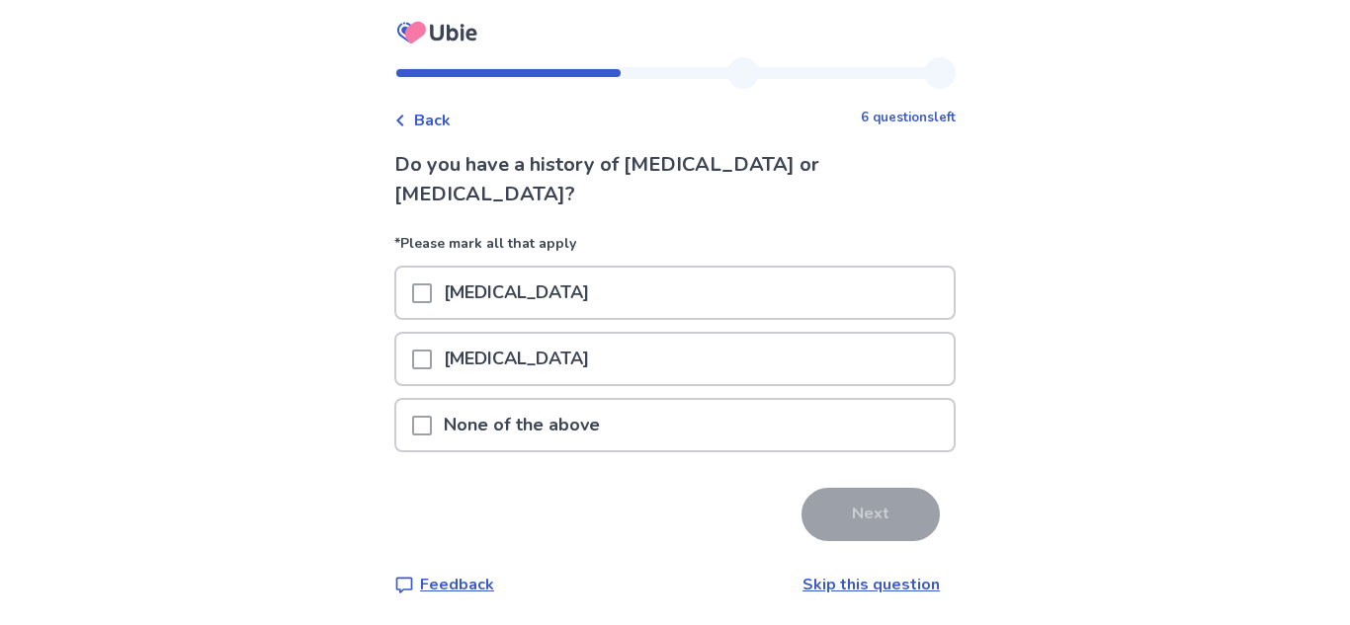
click at [697, 400] on div "None of the above" at bounding box center [674, 425] width 557 height 50
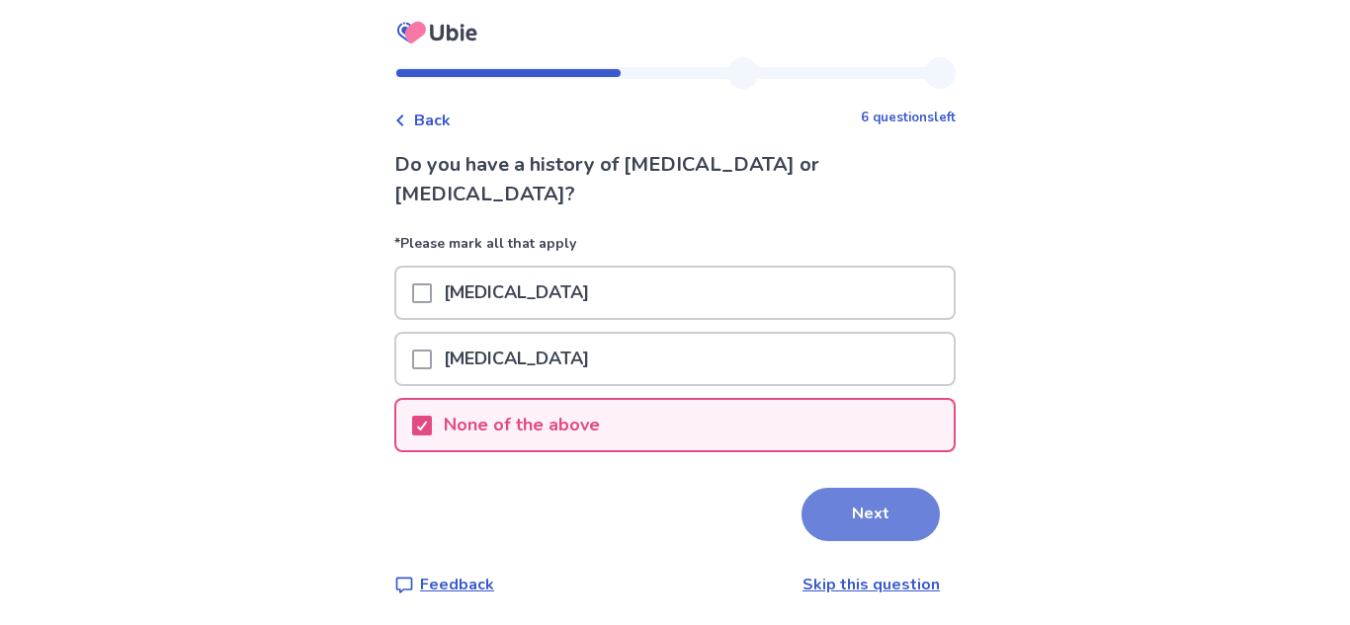
click at [826, 488] on button "Next" at bounding box center [870, 514] width 138 height 53
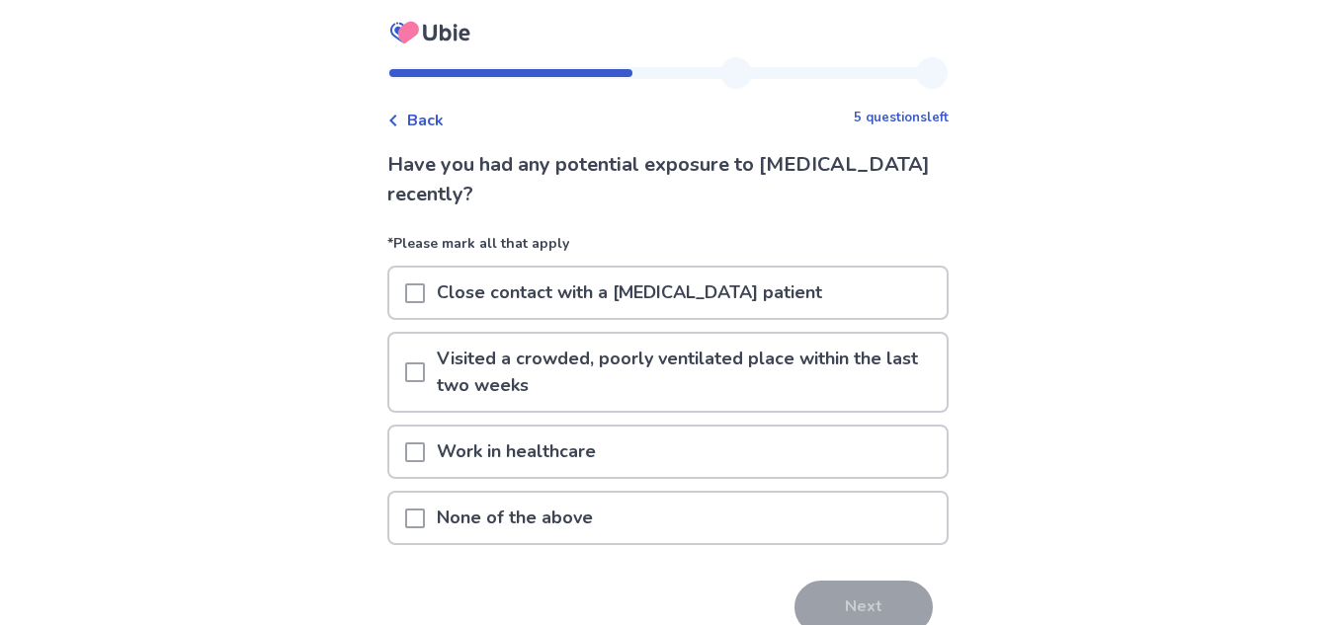
click at [632, 525] on div "None of the above" at bounding box center [667, 518] width 557 height 50
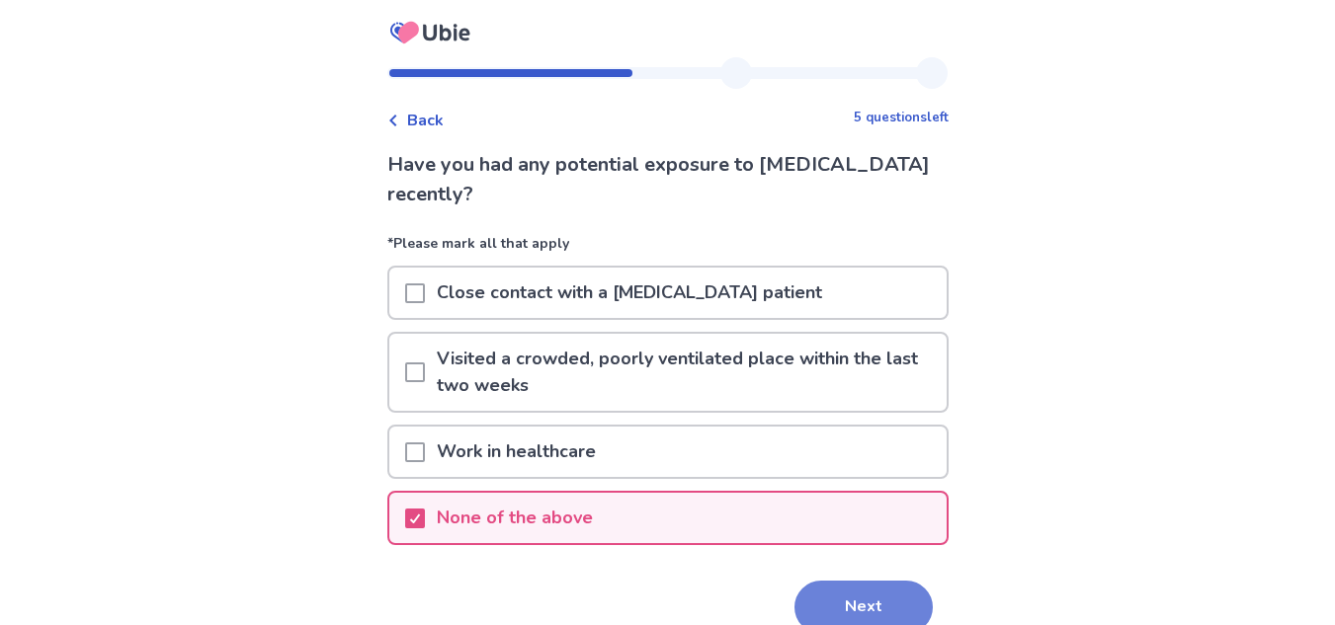
click at [818, 589] on button "Next" at bounding box center [863, 607] width 138 height 53
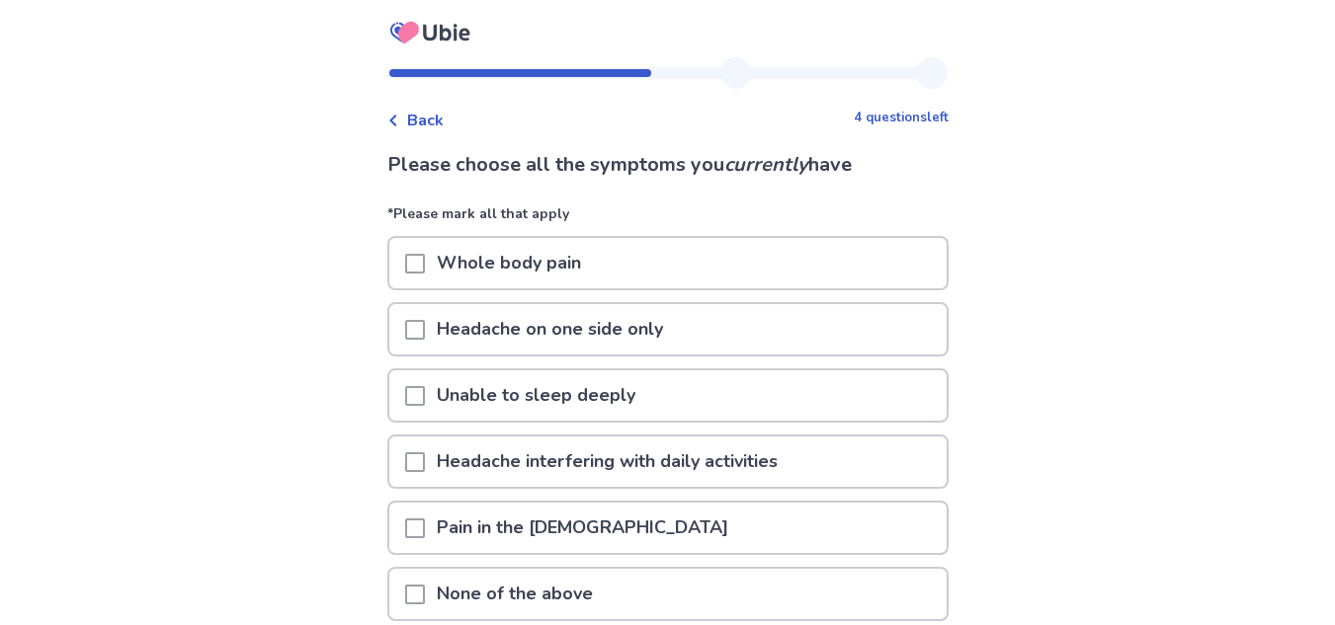
click at [997, 287] on div "Back 4 questions left Please choose all the symptoms you currently have *Please…" at bounding box center [667, 398] width 1335 height 797
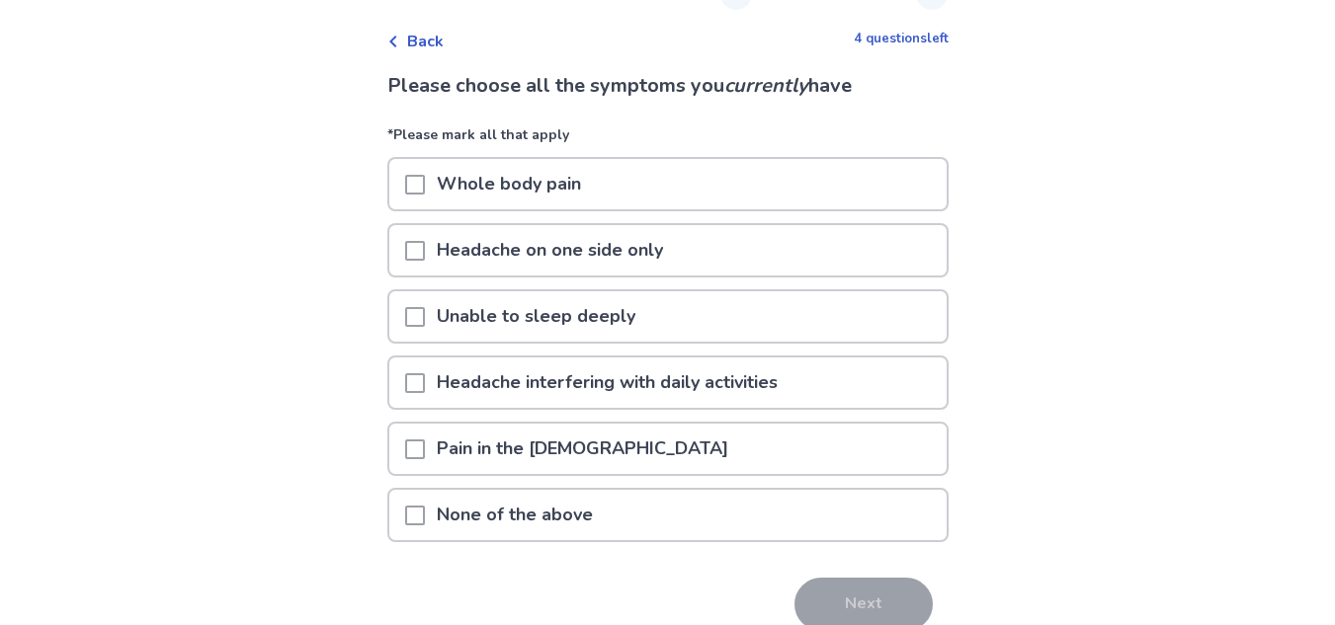
scroll to position [119, 0]
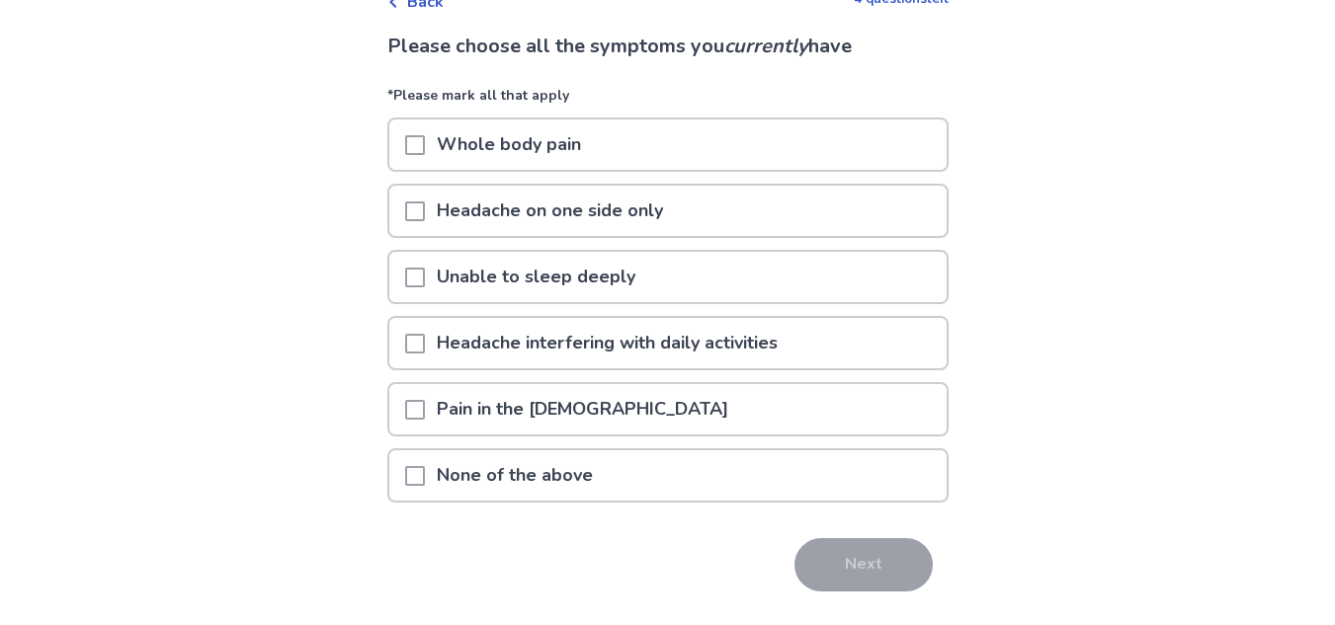
click at [811, 230] on div "Headache on one side only" at bounding box center [667, 211] width 557 height 50
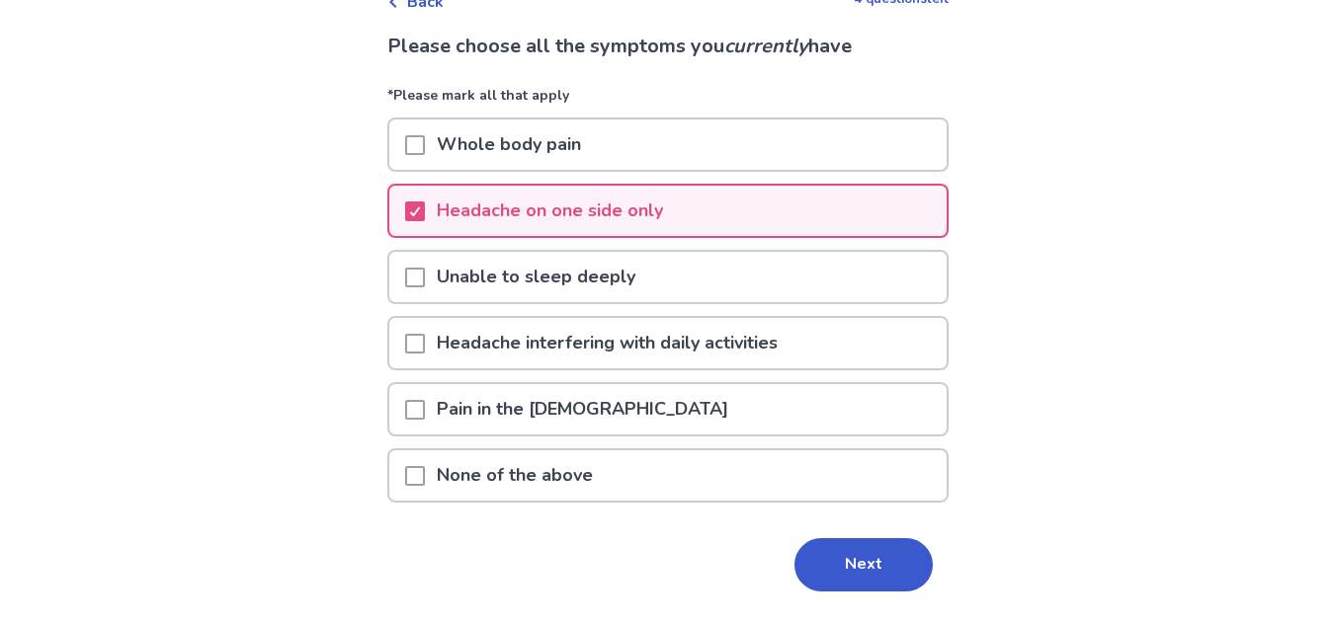
click at [713, 426] on div "Pain in the temples" at bounding box center [667, 409] width 557 height 50
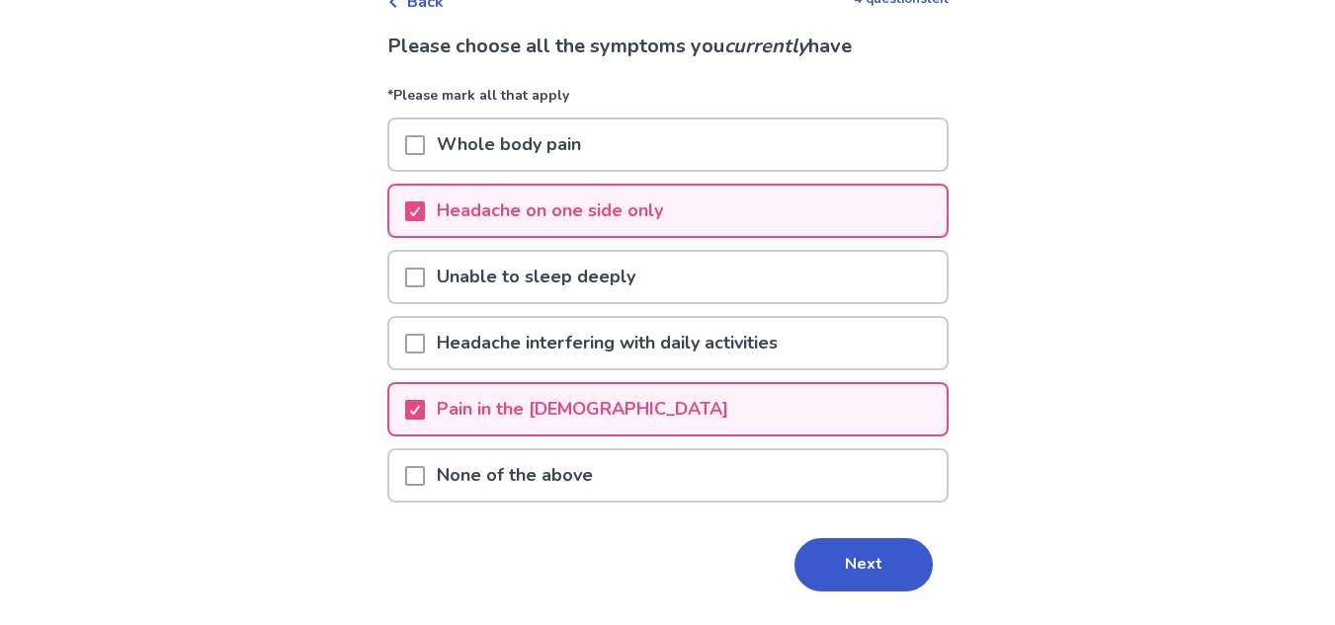
click at [699, 231] on div "Headache on one side only" at bounding box center [667, 211] width 557 height 50
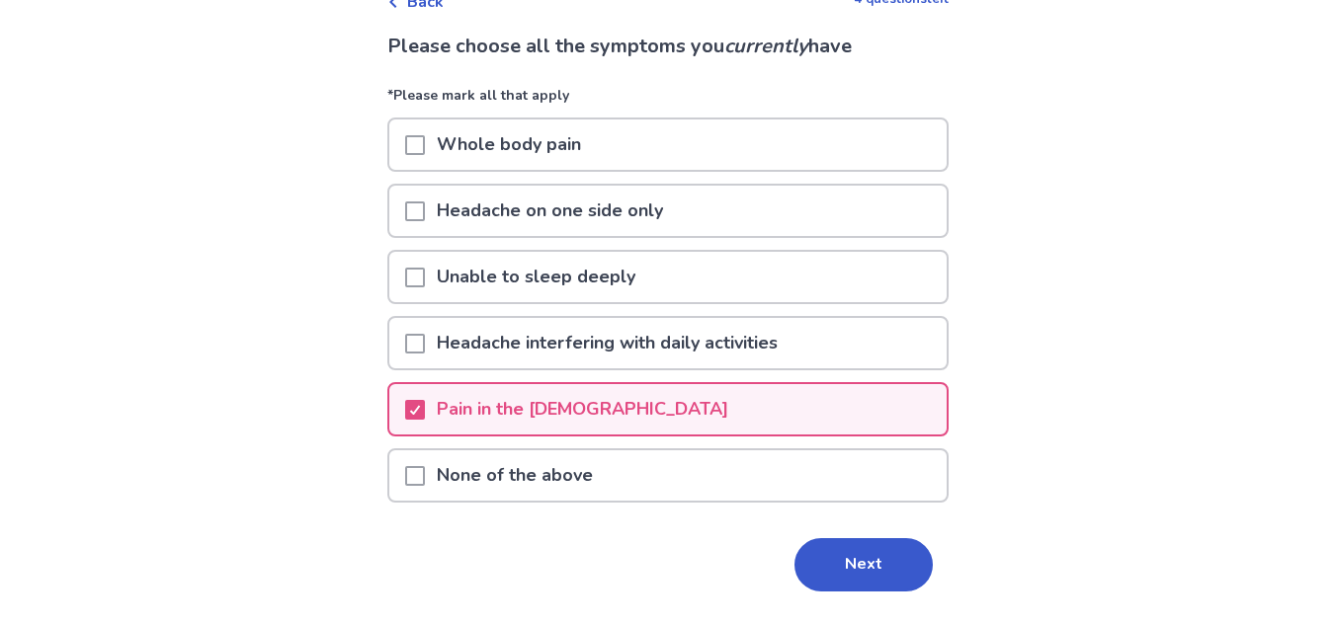
click at [777, 288] on div "Unable to sleep deeply" at bounding box center [667, 277] width 557 height 50
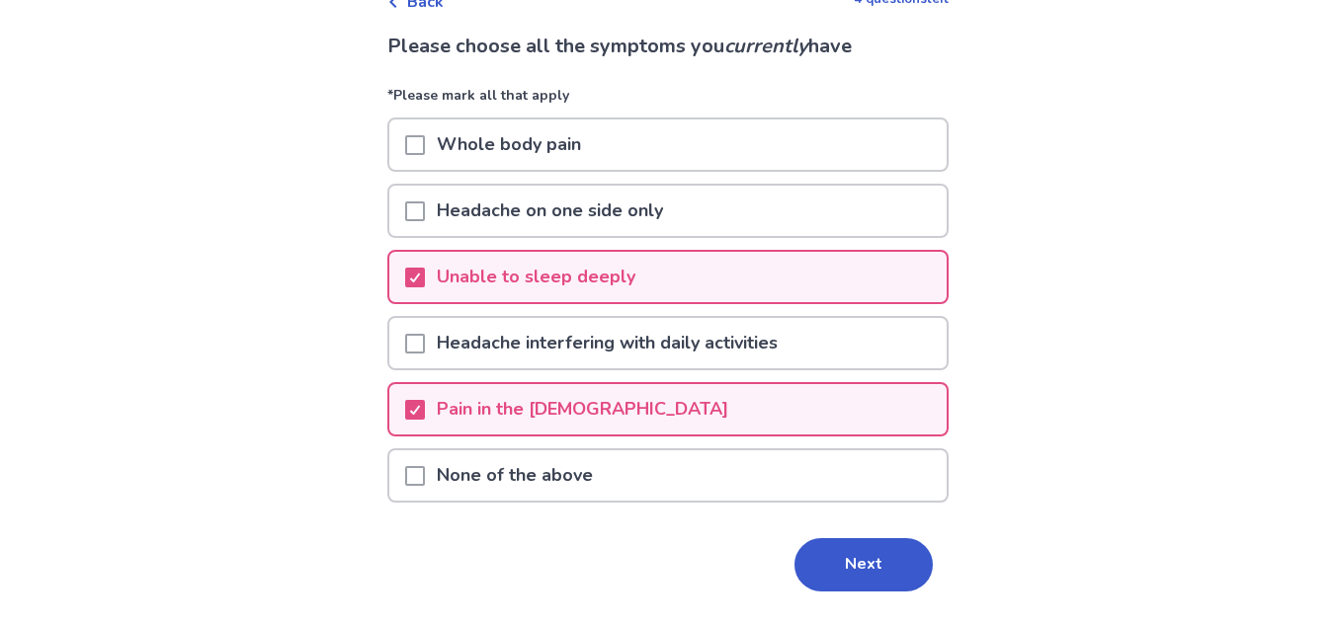
click at [804, 354] on div "Headache interfering with daily activities" at bounding box center [667, 343] width 557 height 50
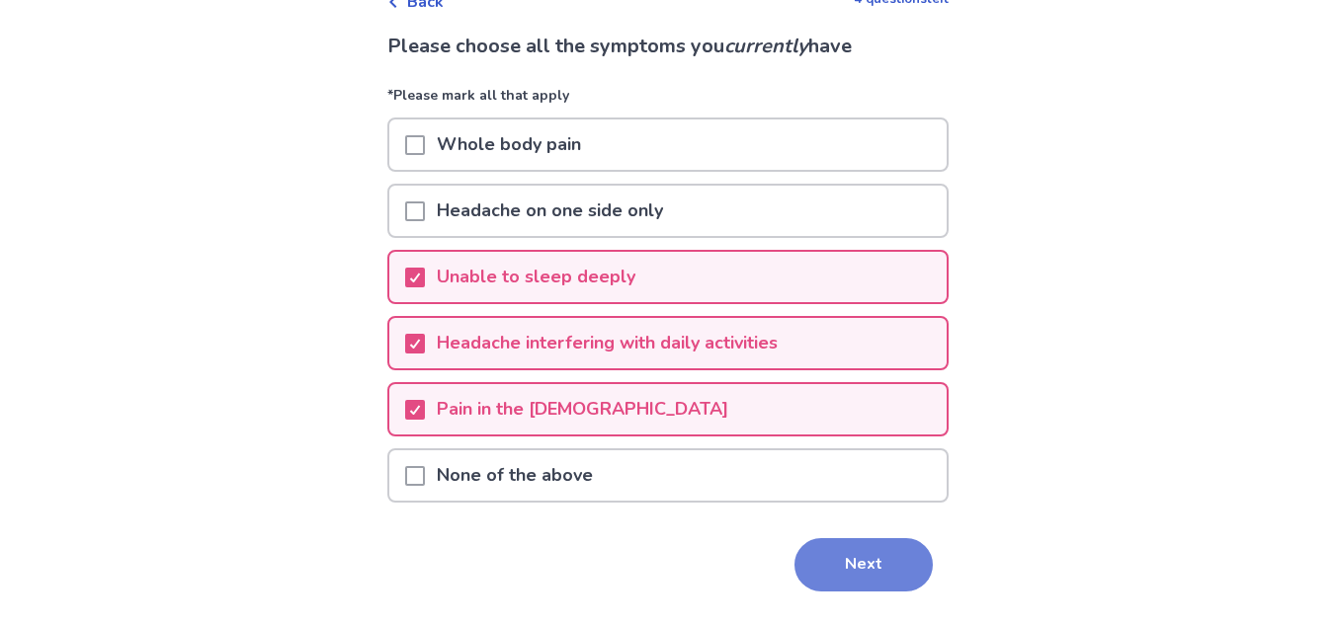
click at [855, 550] on button "Next" at bounding box center [863, 564] width 138 height 53
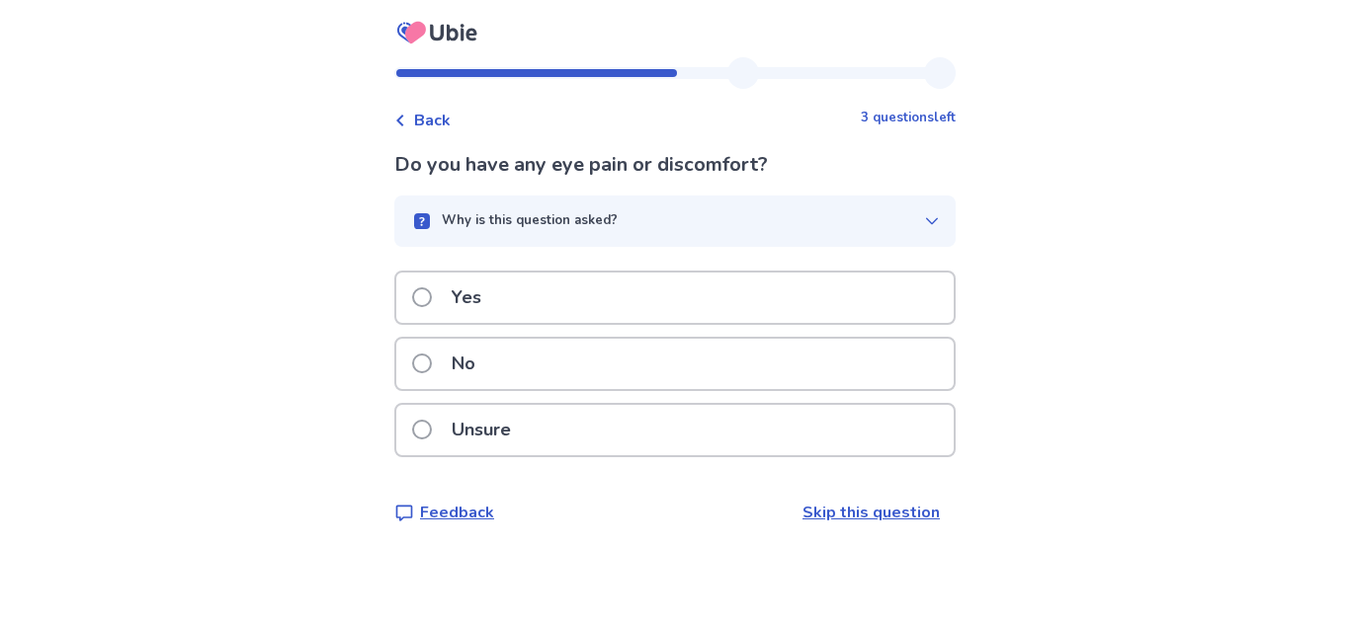
click at [736, 294] on div "Yes" at bounding box center [674, 298] width 557 height 50
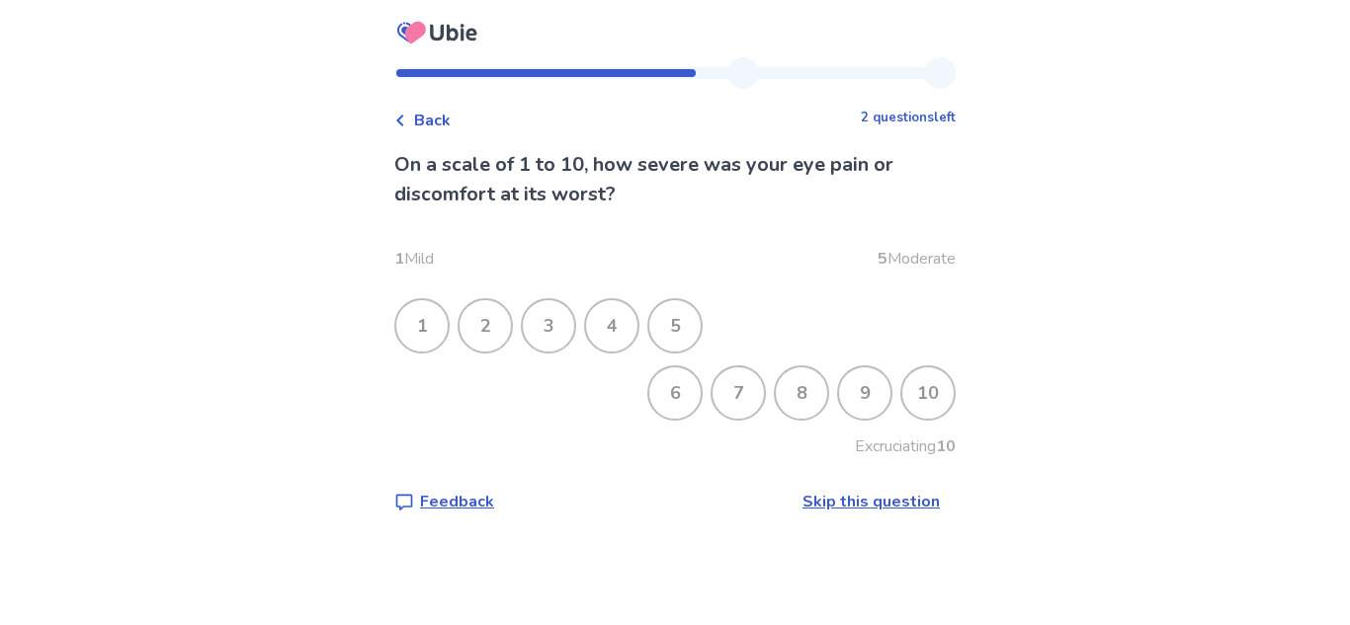
click at [683, 311] on div "5" at bounding box center [674, 325] width 51 height 51
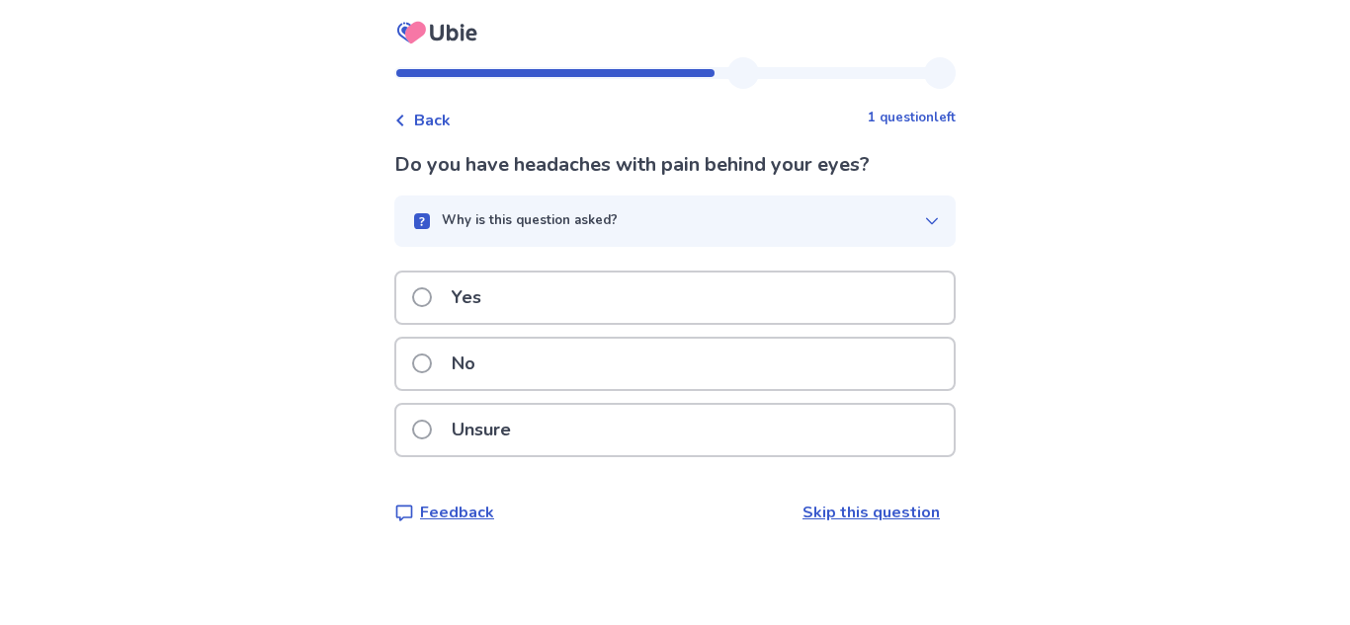
click at [661, 314] on div "Yes" at bounding box center [674, 298] width 557 height 50
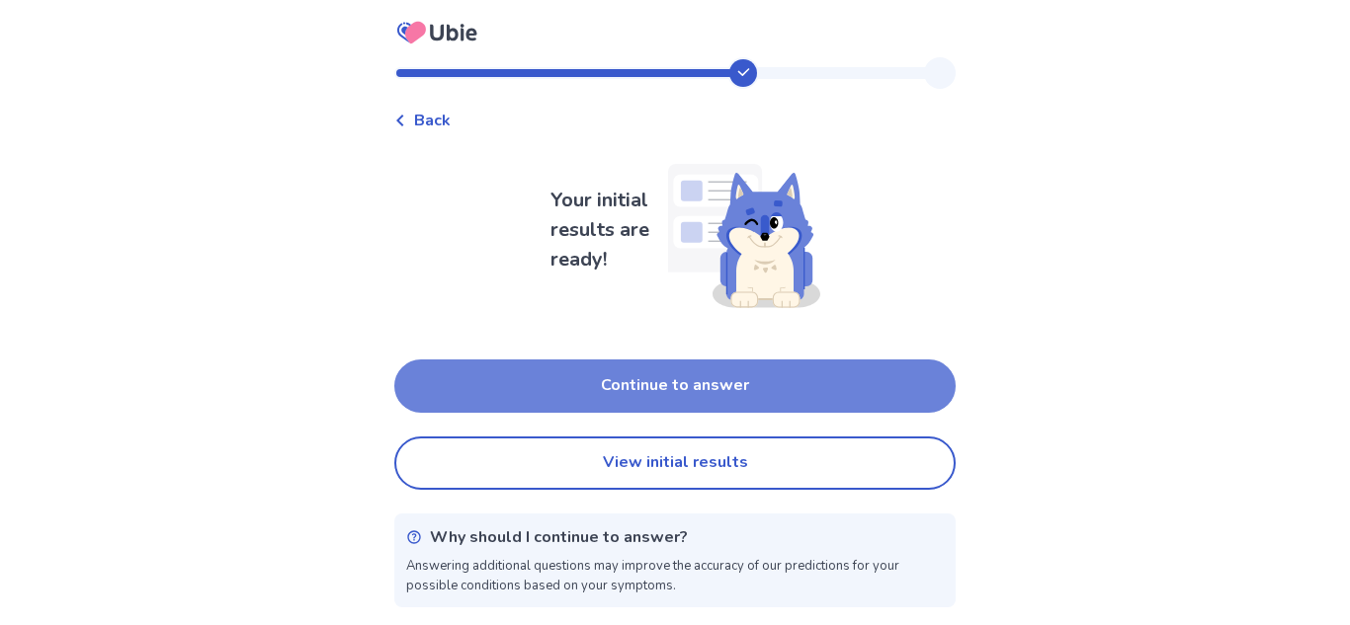
click at [706, 397] on button "Continue to answer" at bounding box center [674, 386] width 561 height 53
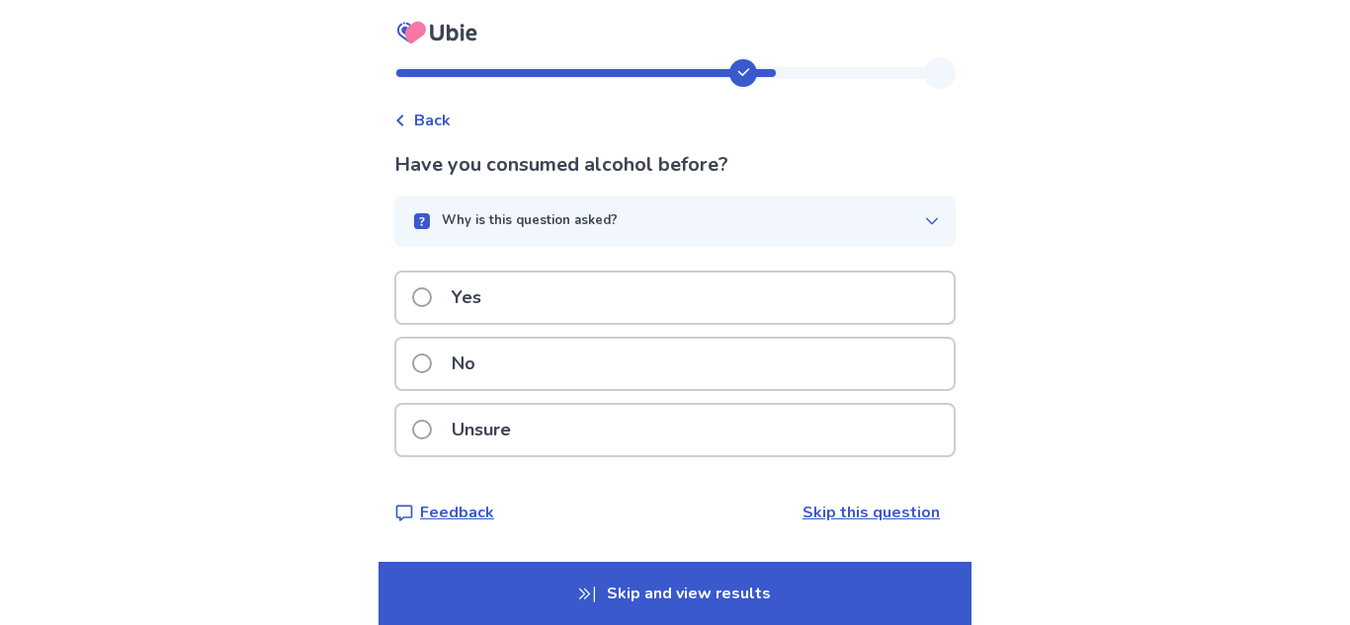
click at [689, 339] on div "No" at bounding box center [674, 364] width 557 height 50
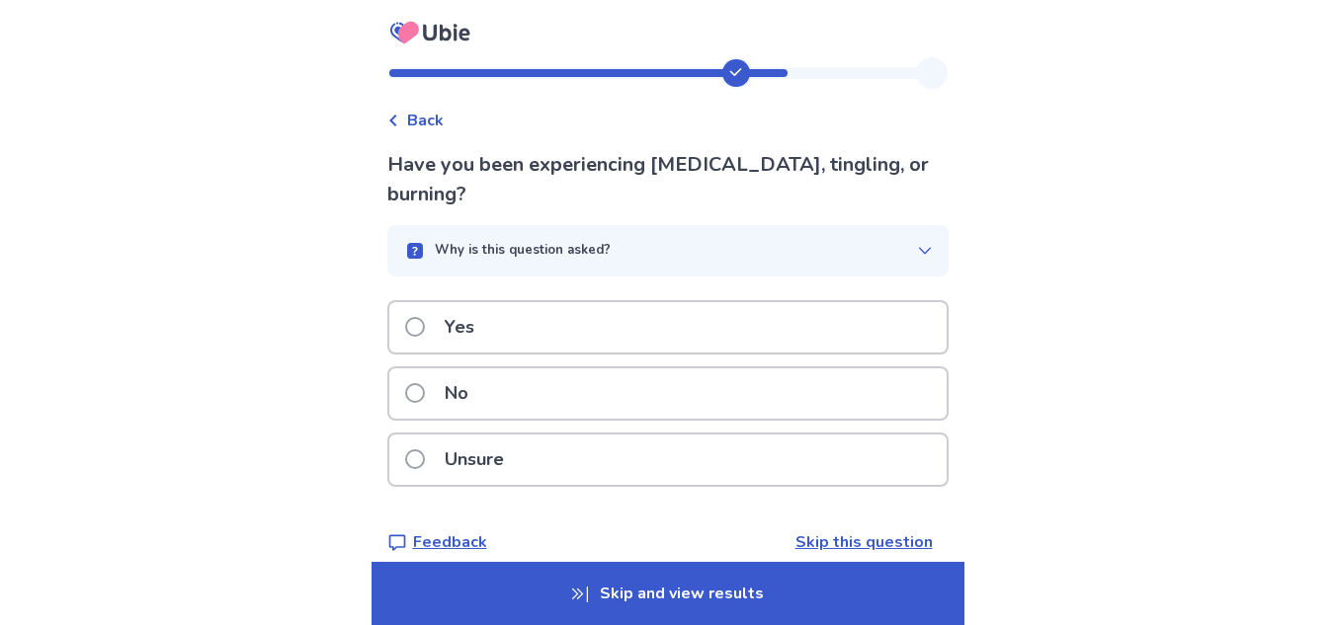
click at [615, 345] on div "Yes" at bounding box center [667, 327] width 557 height 50
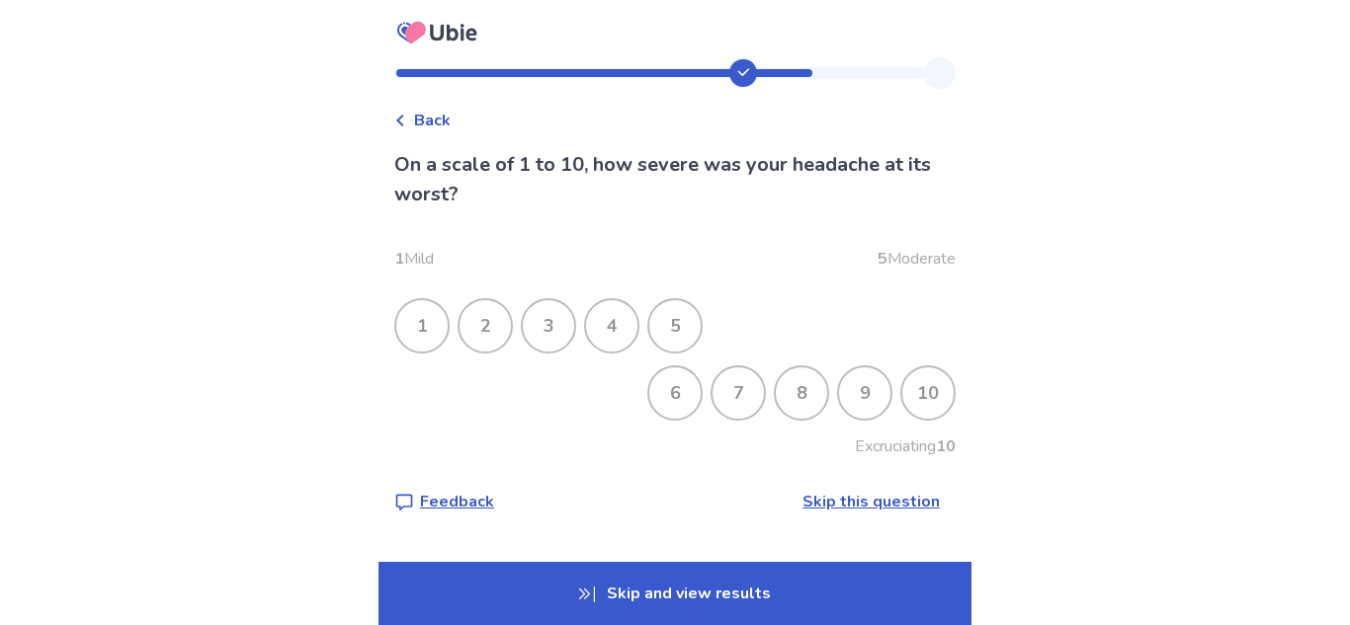
click at [679, 373] on div "6" at bounding box center [674, 393] width 51 height 51
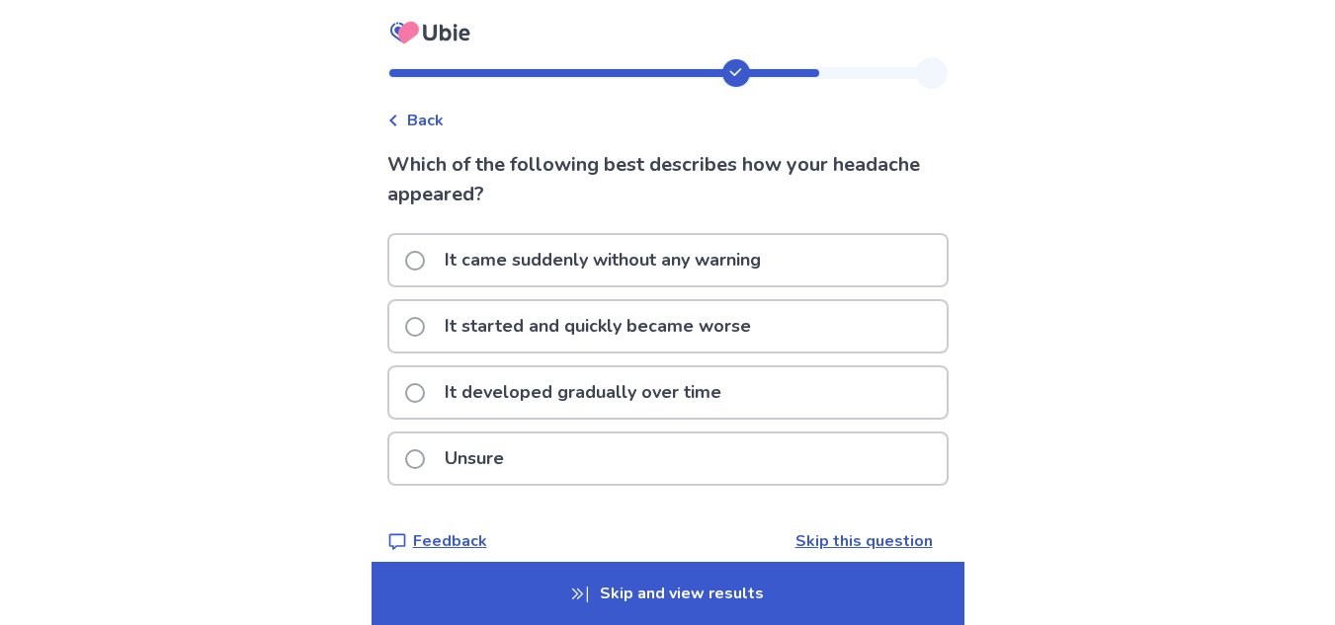
click at [671, 406] on p "It developed gradually over time" at bounding box center [583, 393] width 300 height 50
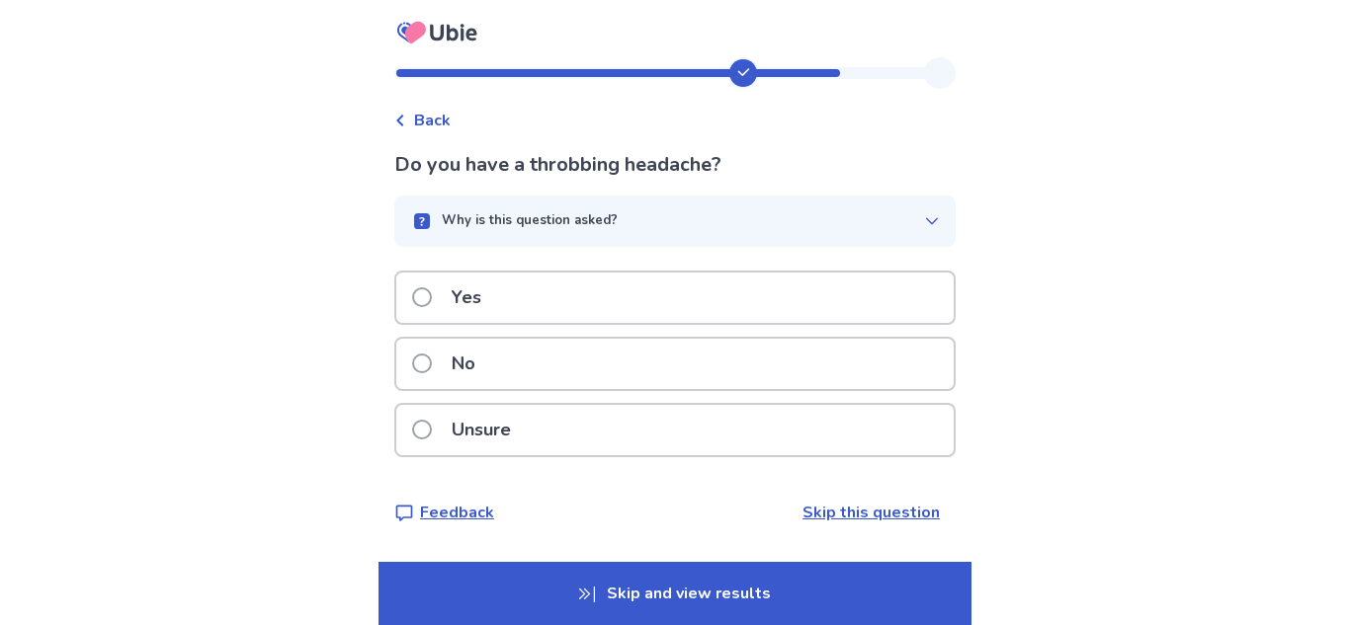
click at [665, 303] on div "Yes" at bounding box center [674, 298] width 557 height 50
click at [612, 385] on div "No" at bounding box center [674, 364] width 557 height 50
click at [559, 368] on div "No" at bounding box center [674, 364] width 557 height 50
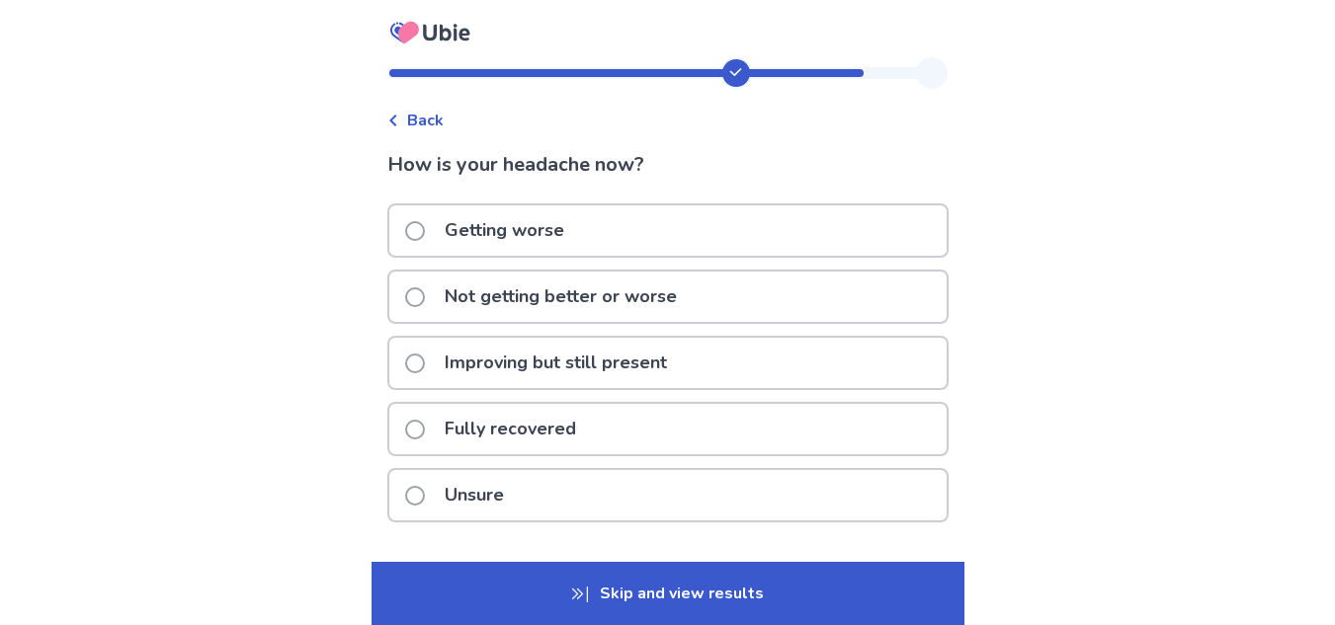
click at [560, 418] on p "Fully recovered" at bounding box center [510, 429] width 155 height 50
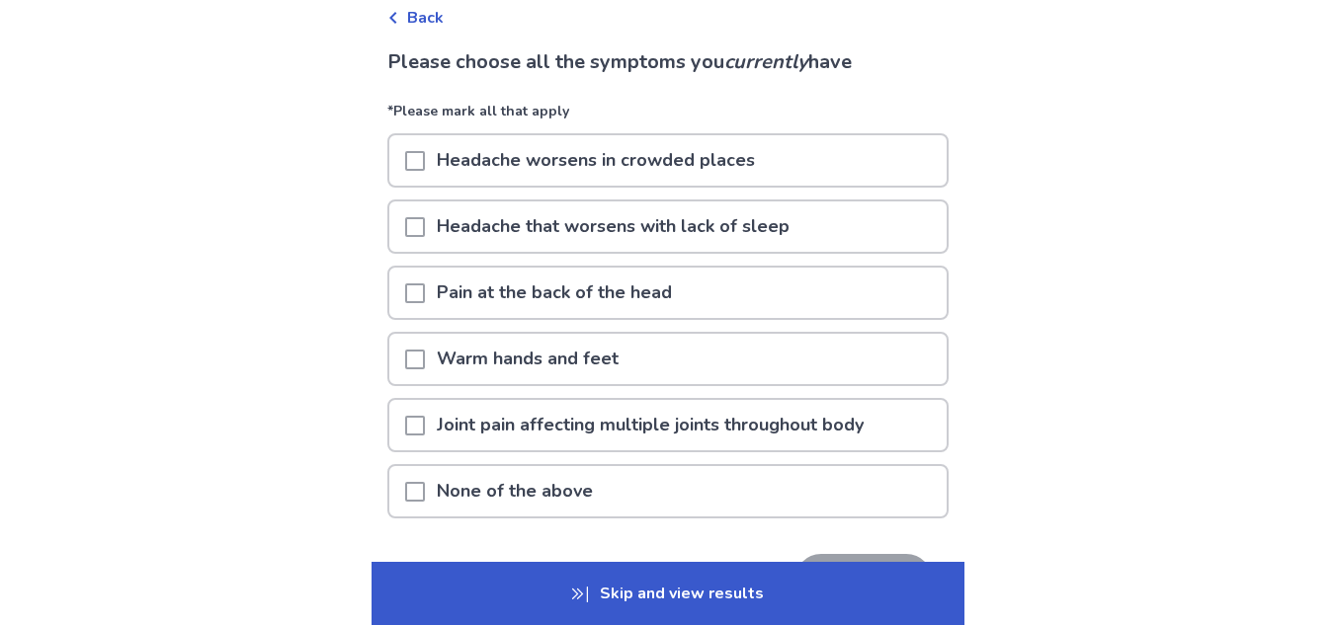
scroll to position [106, 0]
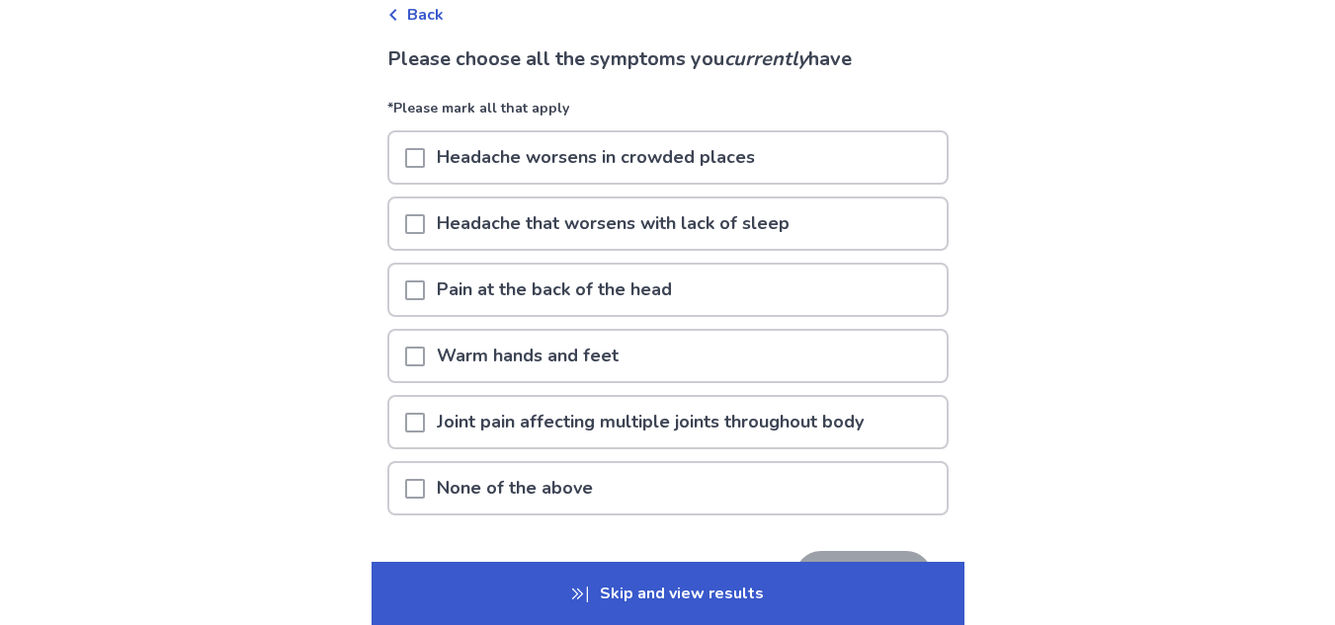
click at [758, 147] on p "Headache worsens in crowded places" at bounding box center [596, 157] width 342 height 50
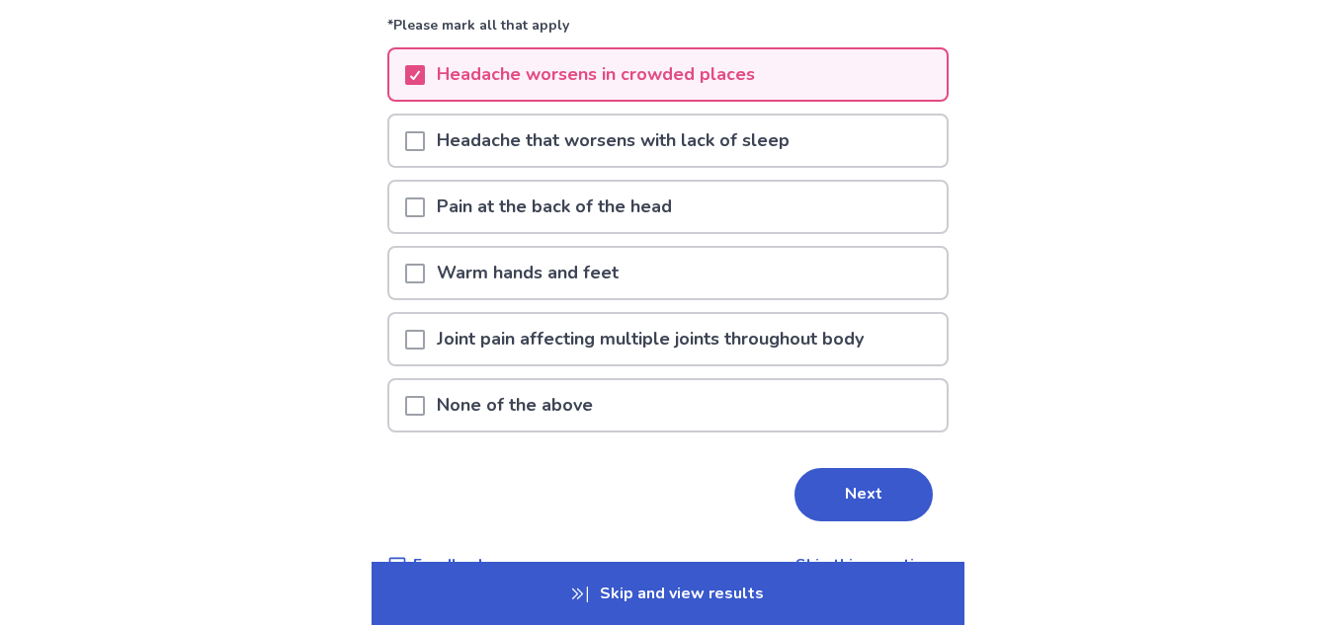
scroll to position [204, 0]
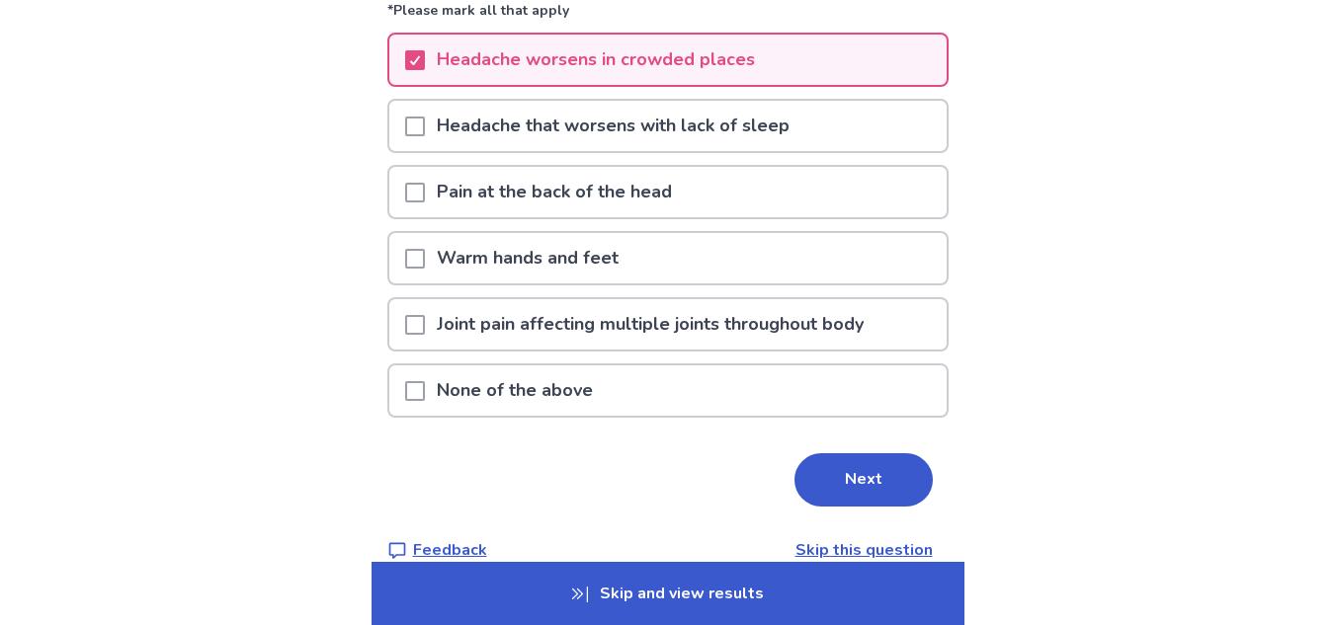
click at [844, 144] on div "Headache that worsens with lack of sleep" at bounding box center [667, 126] width 557 height 50
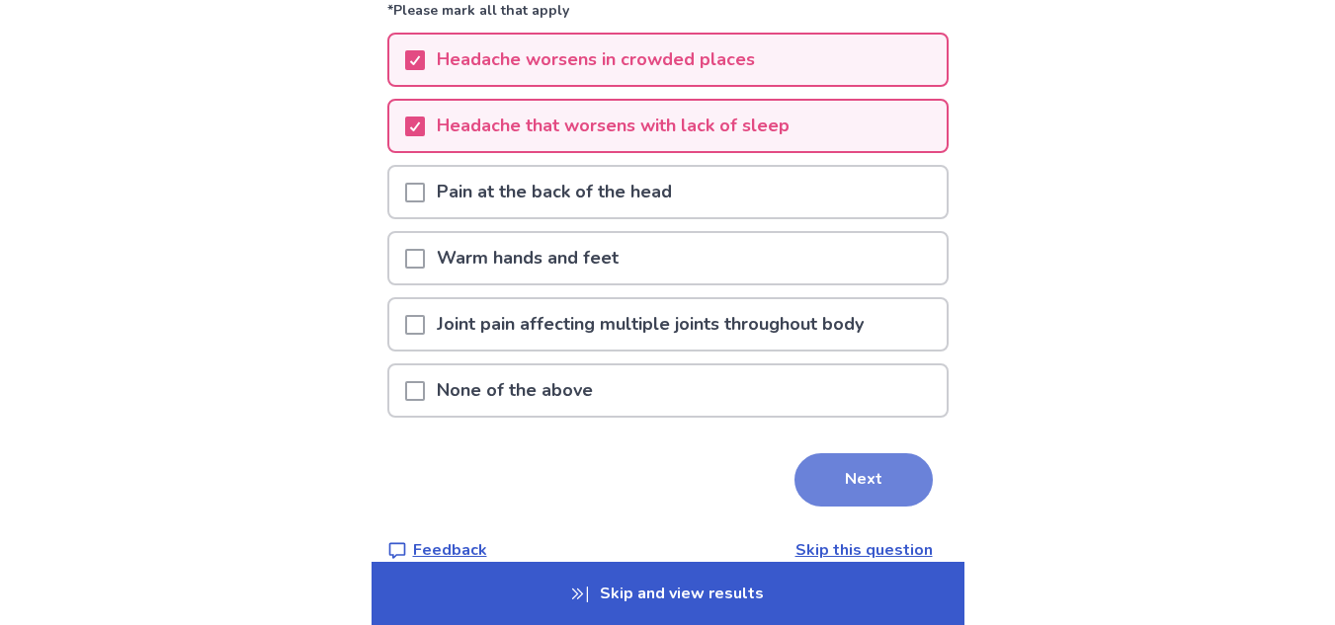
click at [858, 469] on button "Next" at bounding box center [863, 479] width 138 height 53
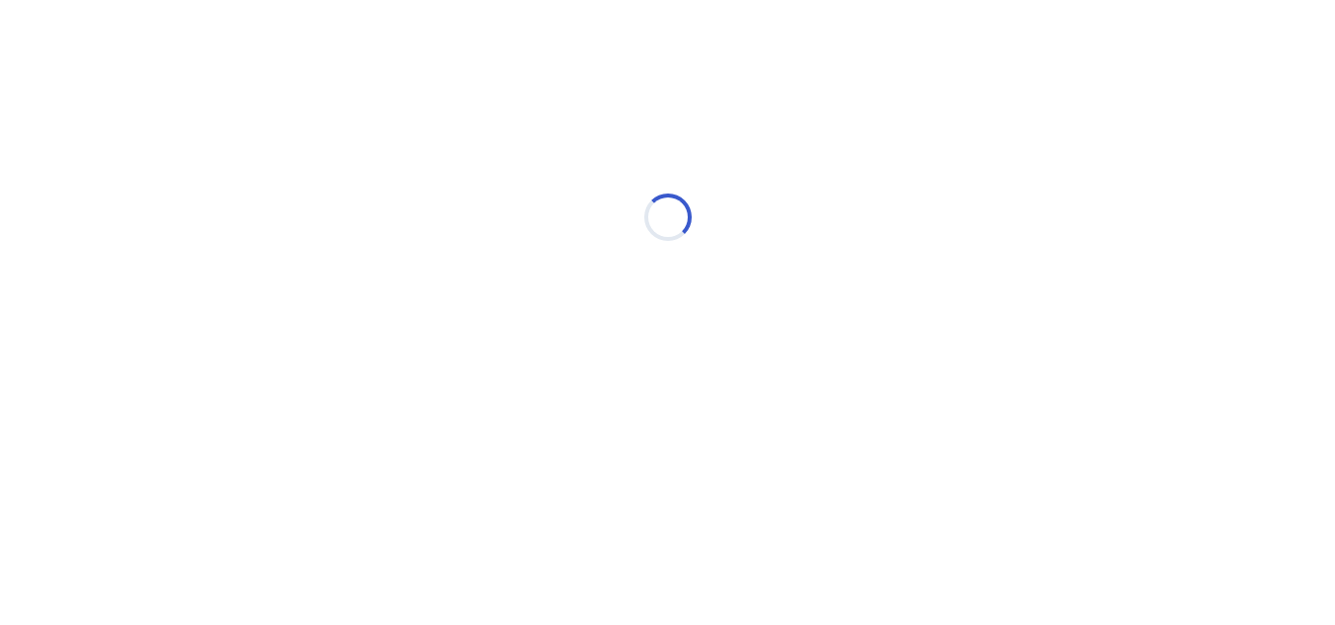
scroll to position [0, 0]
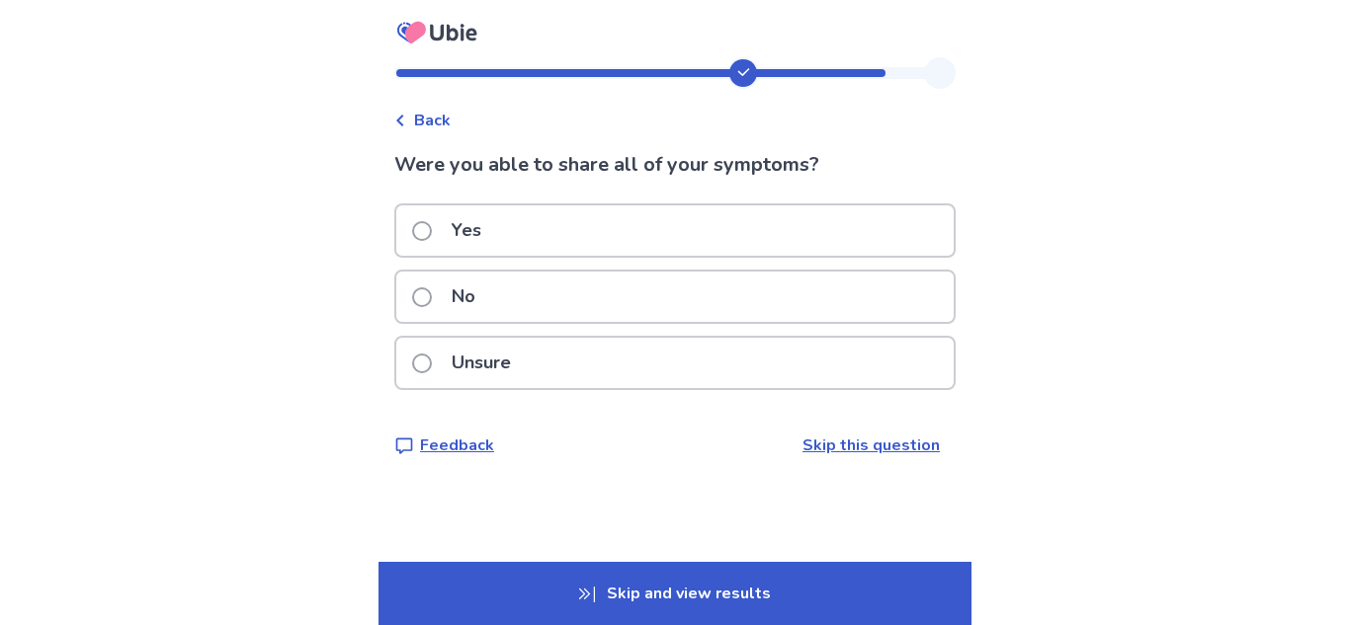
click at [717, 299] on div "No" at bounding box center [674, 297] width 557 height 50
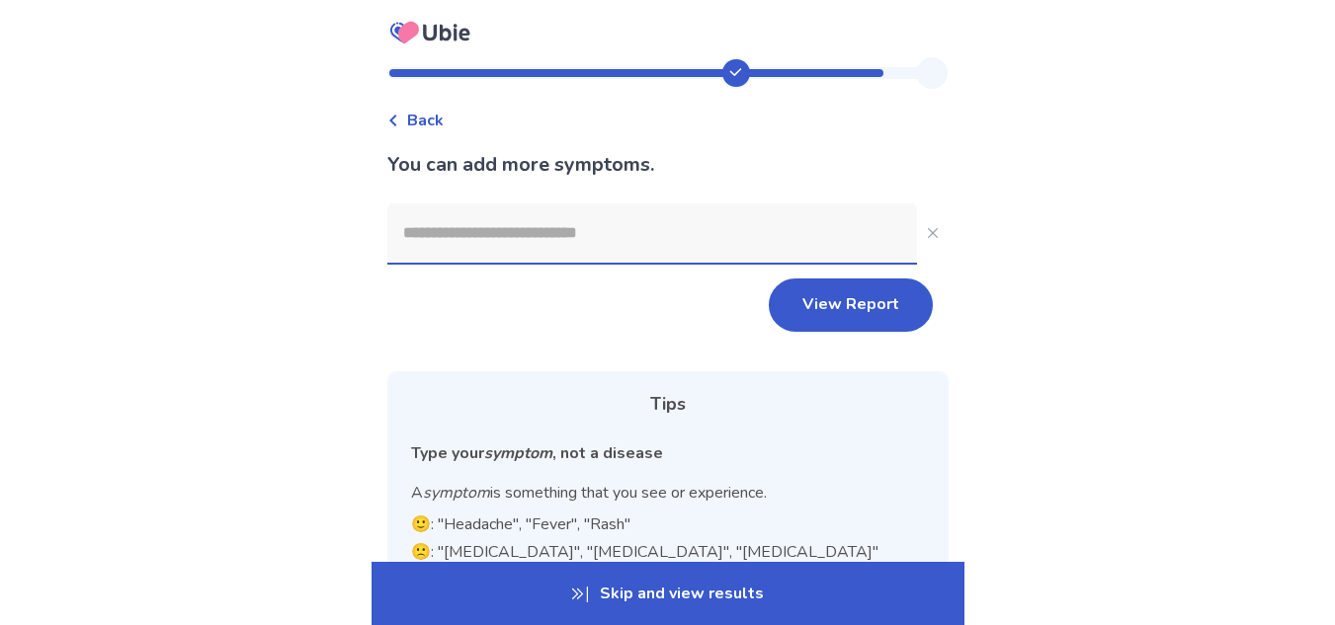
click at [709, 230] on input at bounding box center [652, 233] width 530 height 59
type input "*"
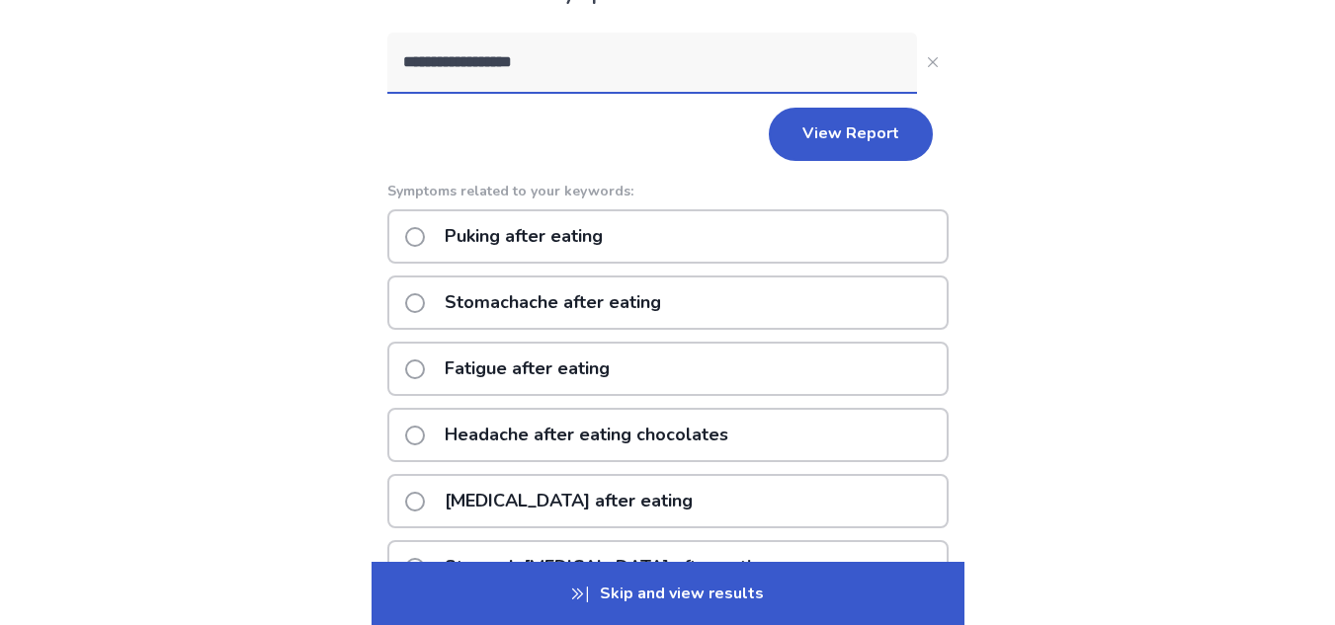
scroll to position [173, 0]
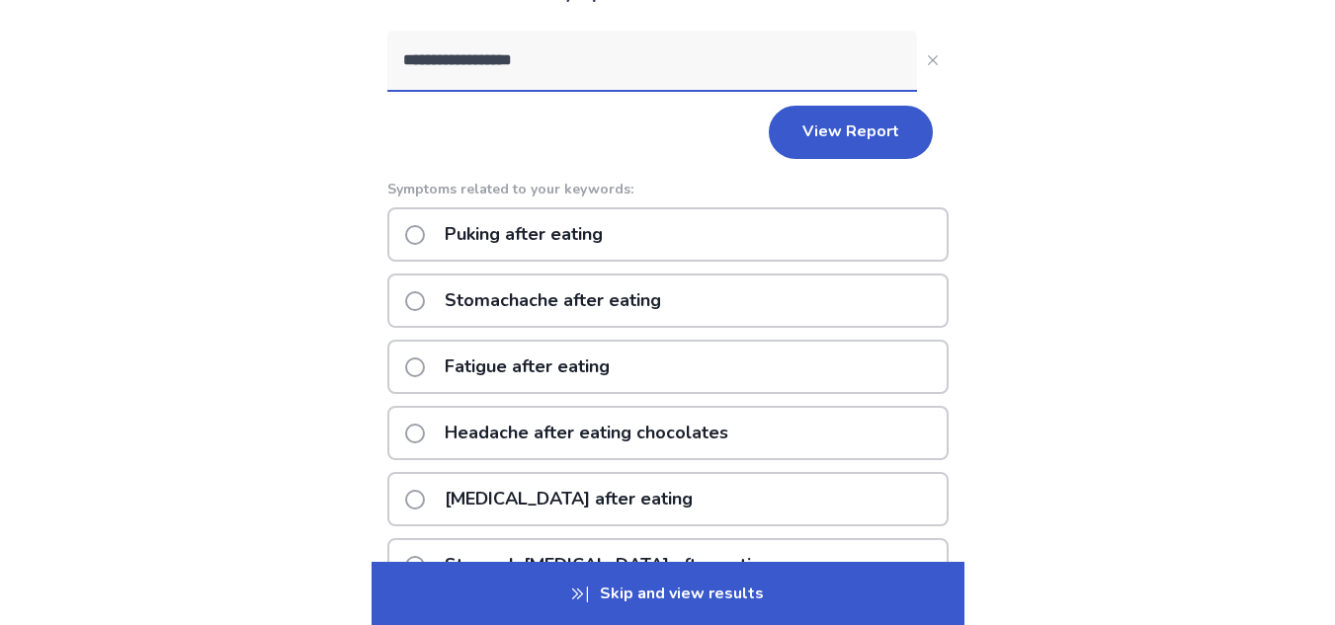
type input "**********"
click at [656, 368] on div "Fatigue after eating" at bounding box center [667, 367] width 561 height 54
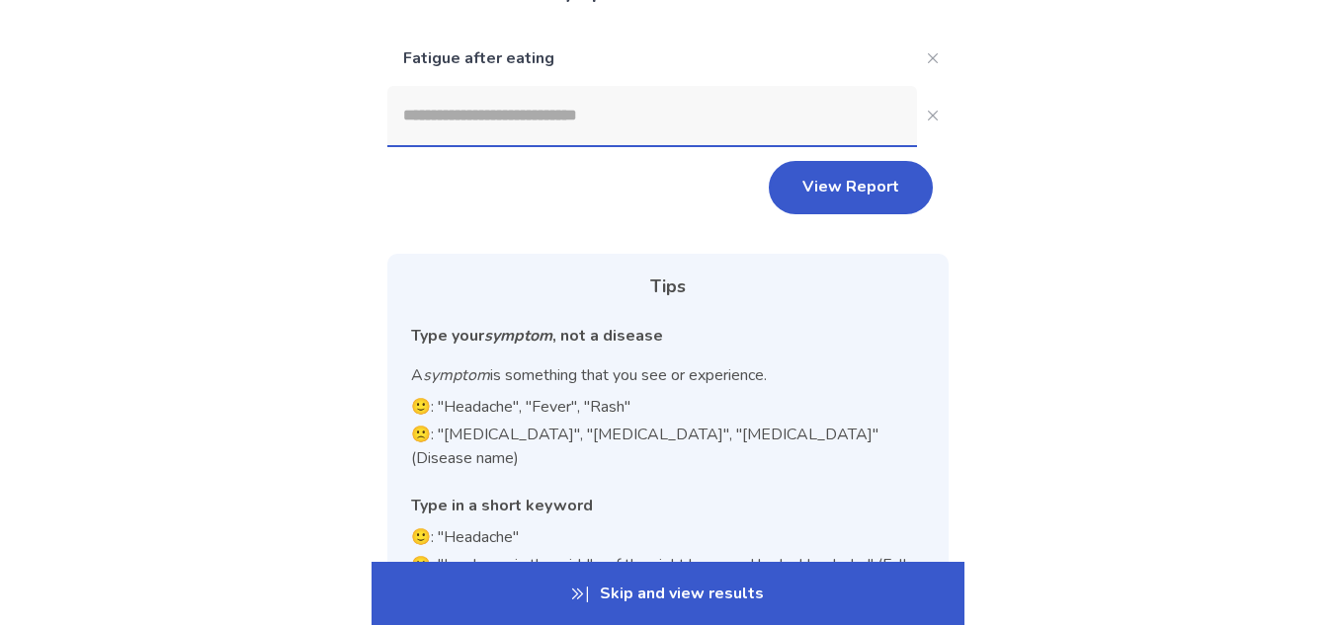
click at [682, 111] on input at bounding box center [652, 115] width 530 height 59
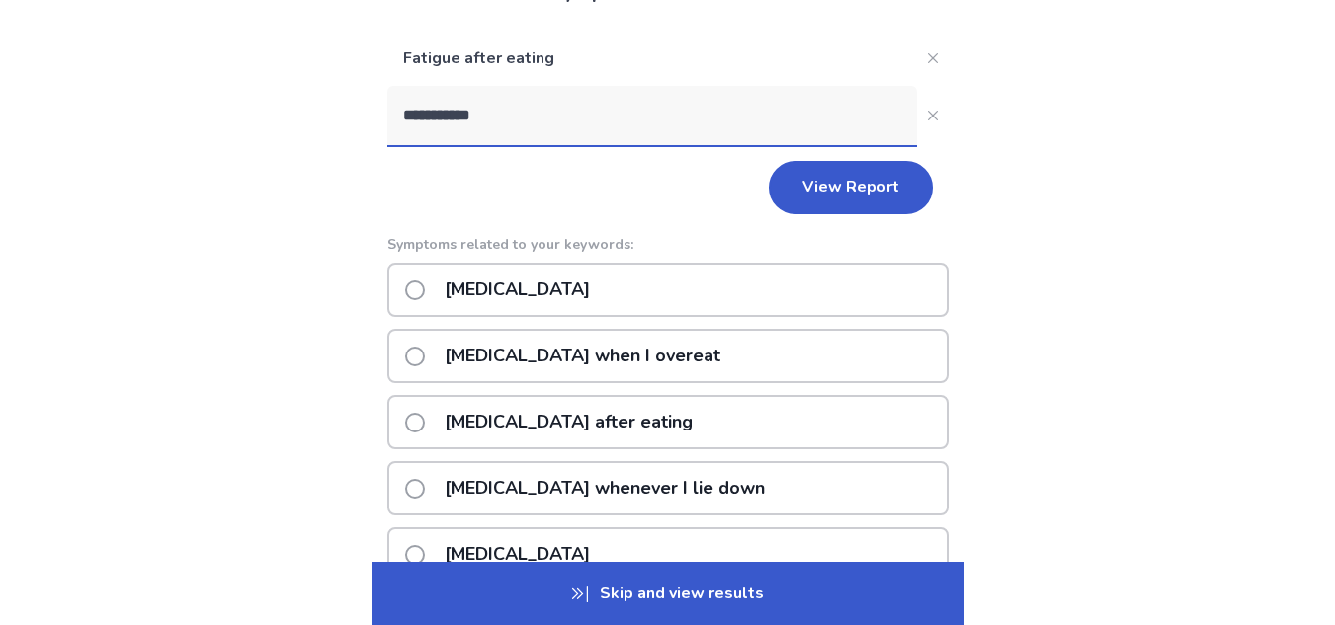
type input "**********"
click at [820, 375] on div "Acid reflux when I overeat" at bounding box center [667, 356] width 561 height 54
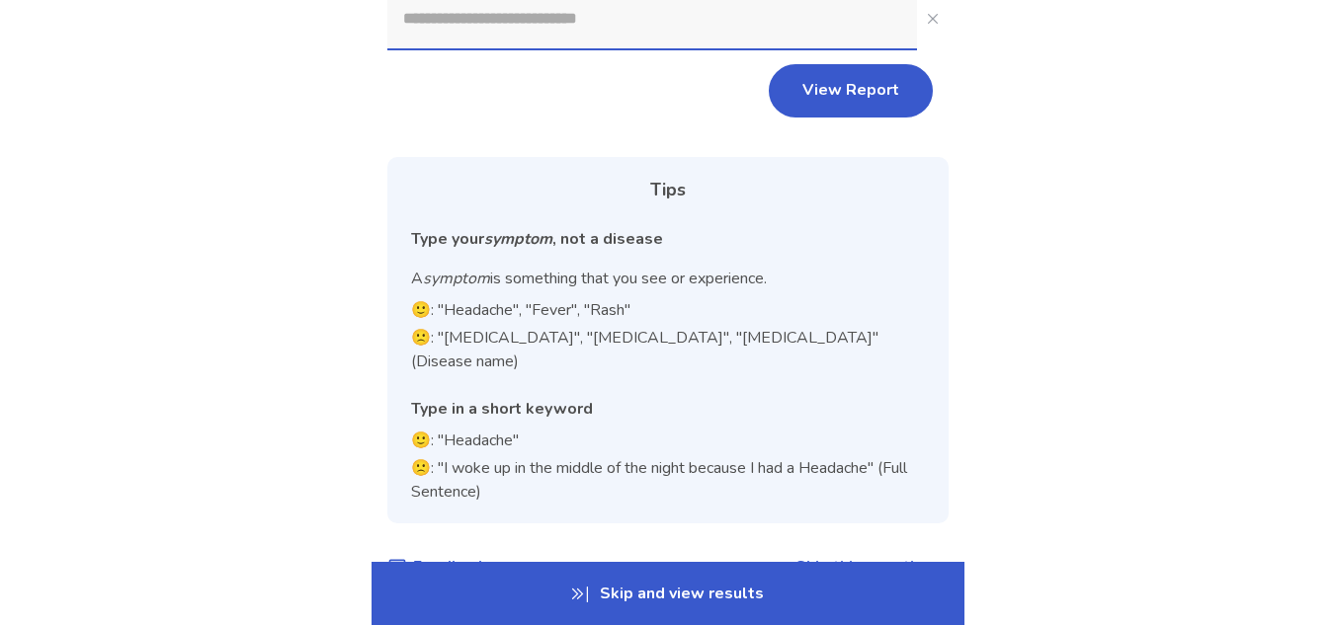
scroll to position [350, 0]
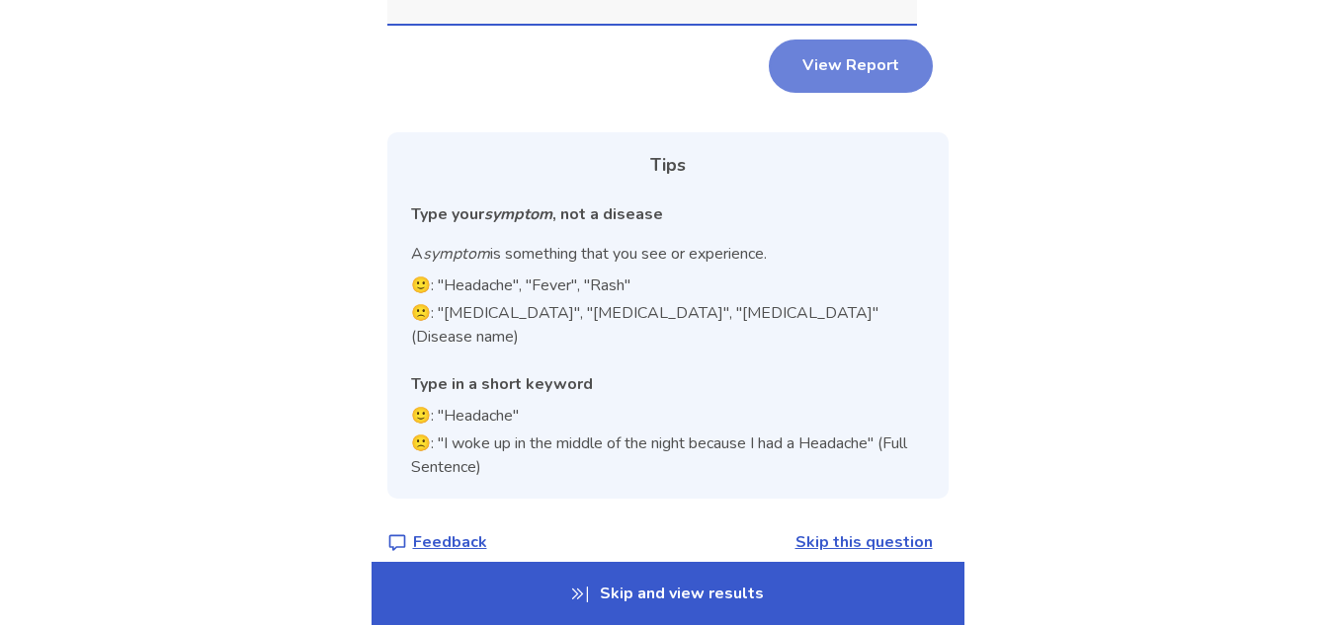
click at [864, 79] on button "View Report" at bounding box center [851, 66] width 164 height 53
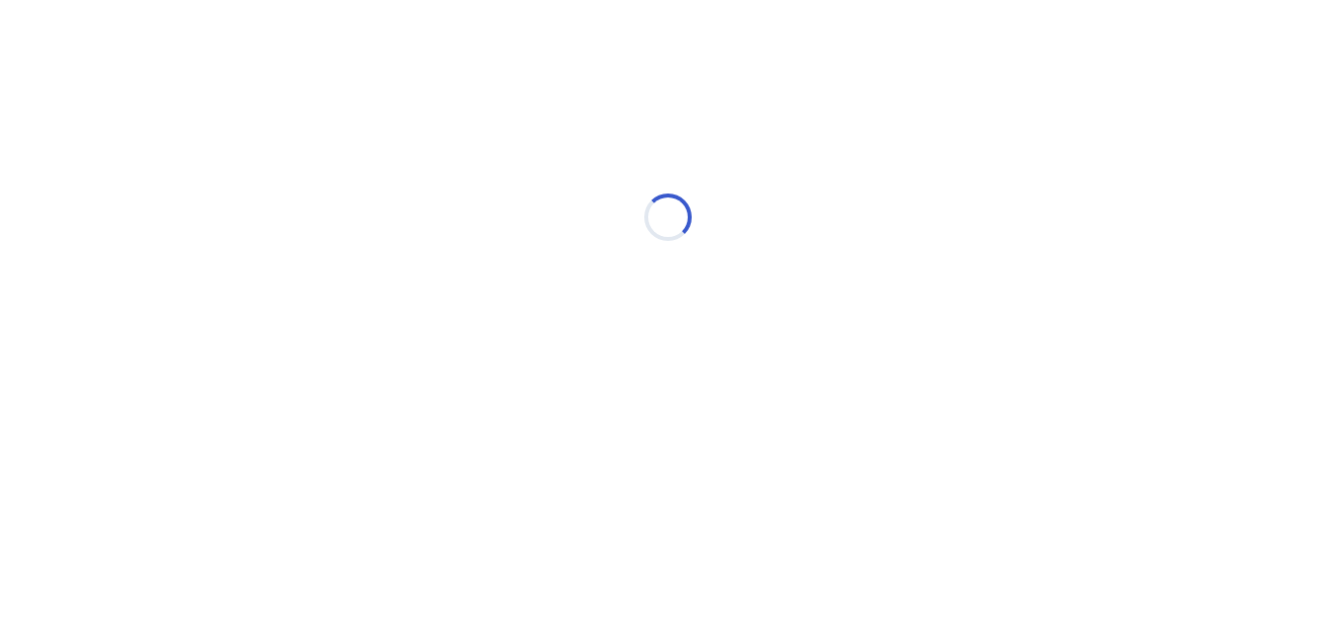
scroll to position [0, 0]
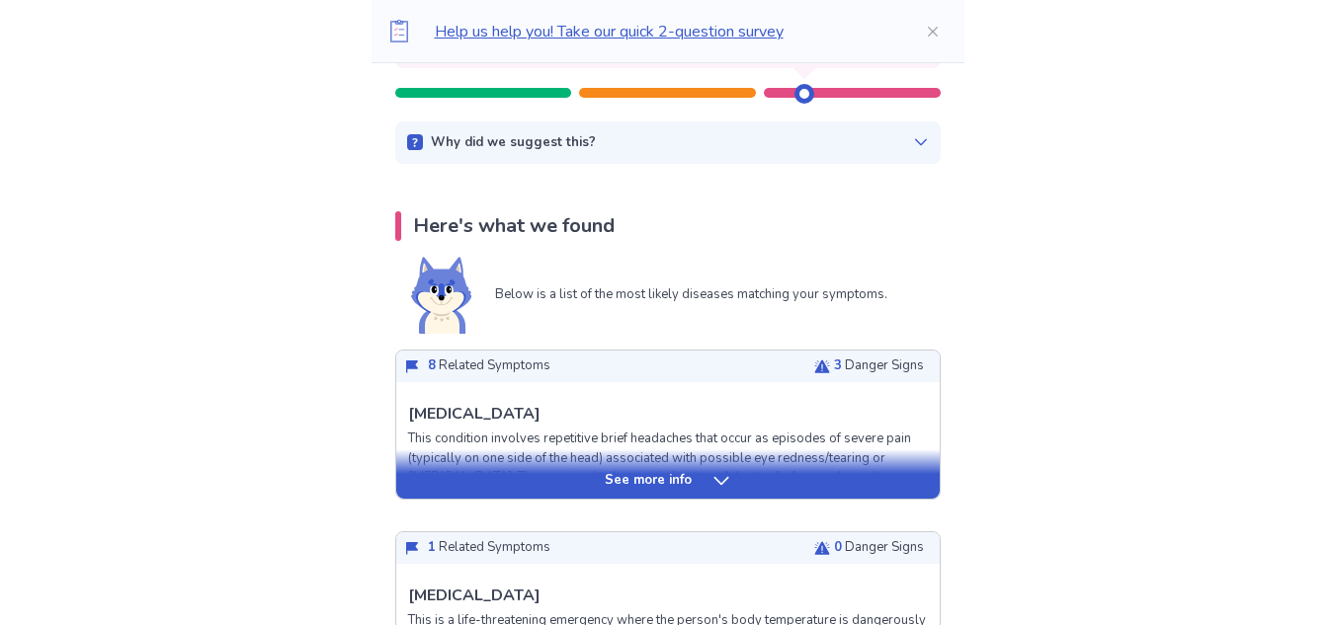
scroll to position [237, 0]
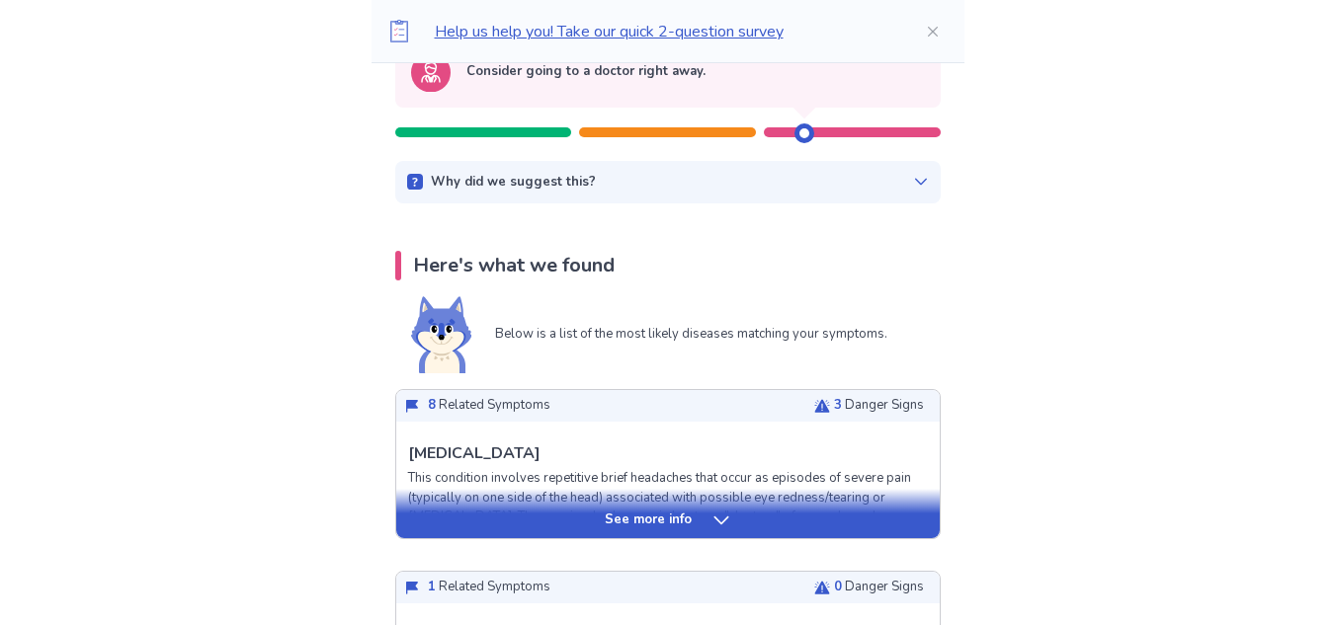
click at [674, 517] on p "See more info" at bounding box center [648, 521] width 87 height 20
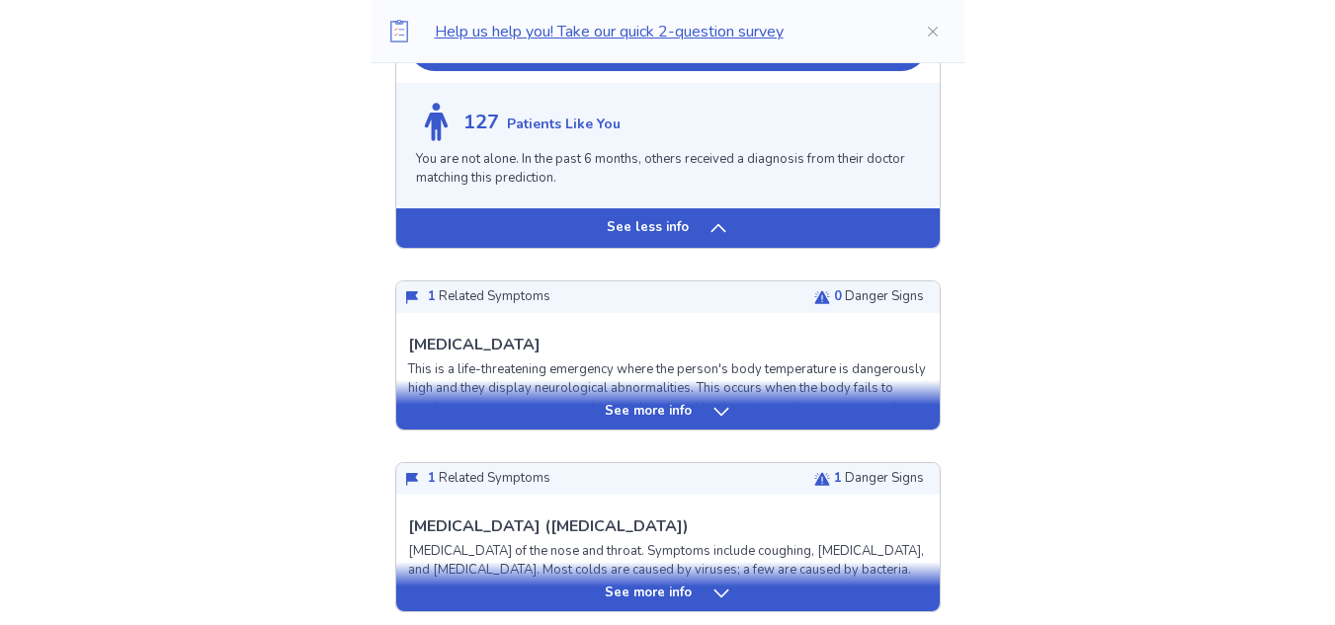
scroll to position [2253, 0]
